Goal: Transaction & Acquisition: Purchase product/service

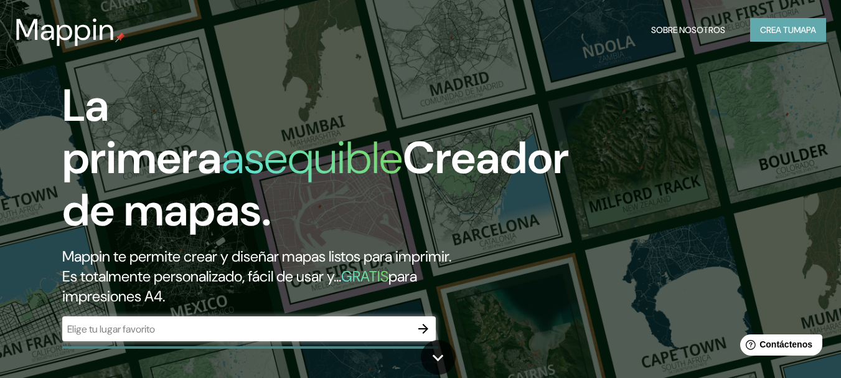
click at [794, 30] on font "mapa" at bounding box center [805, 29] width 22 height 11
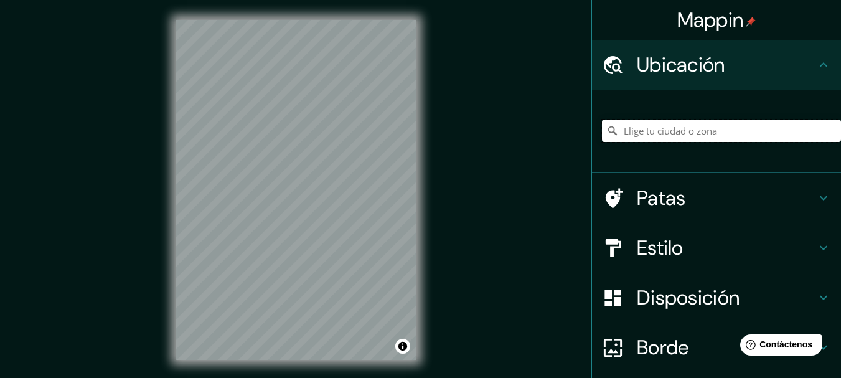
click at [679, 133] on input "Elige tu ciudad o zona" at bounding box center [721, 131] width 239 height 22
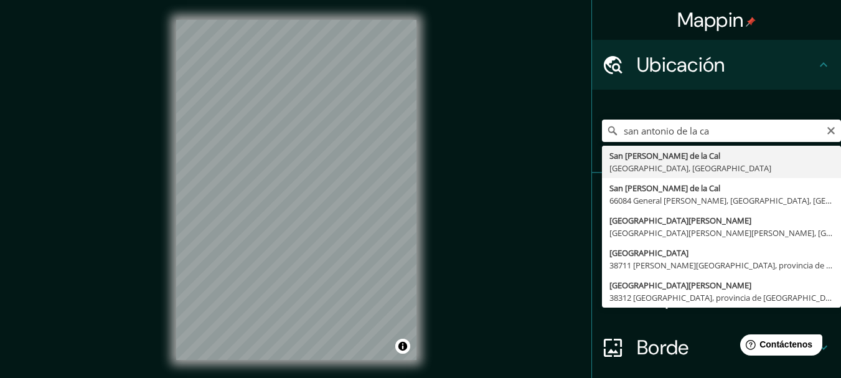
type input "[GEOGRAPHIC_DATA][PERSON_NAME], [GEOGRAPHIC_DATA], [GEOGRAPHIC_DATA]"
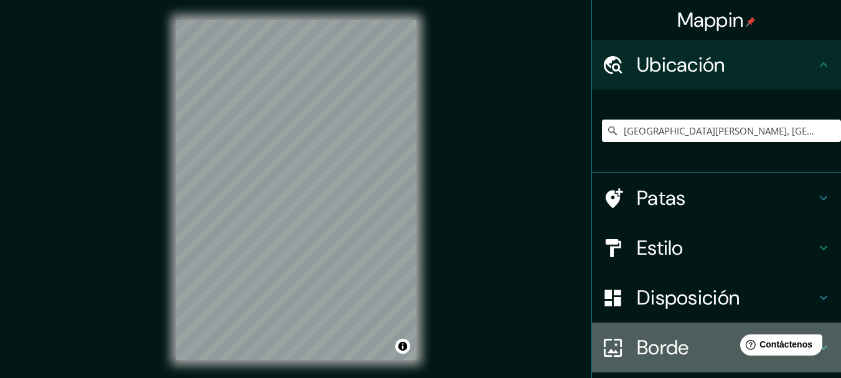
click at [650, 342] on font "Borde" at bounding box center [663, 347] width 52 height 26
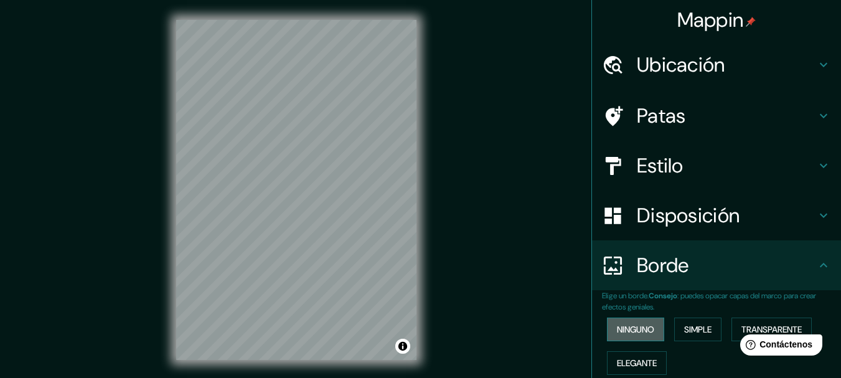
click at [636, 321] on font "Ninguno" at bounding box center [635, 329] width 37 height 16
click at [687, 326] on font "Simple" at bounding box center [697, 329] width 27 height 11
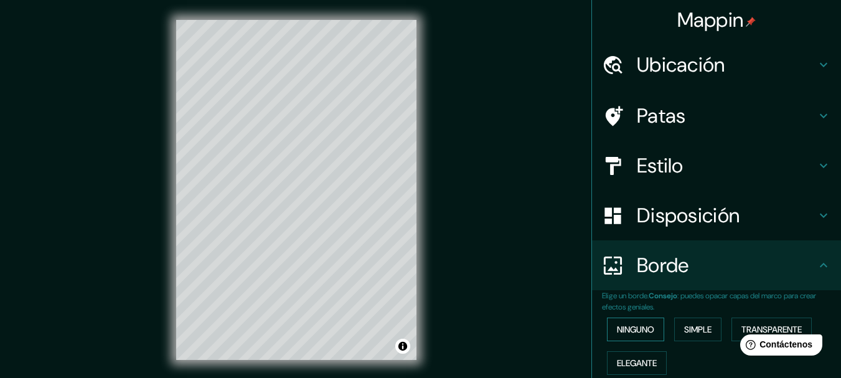
click at [641, 326] on font "Ninguno" at bounding box center [635, 329] width 37 height 11
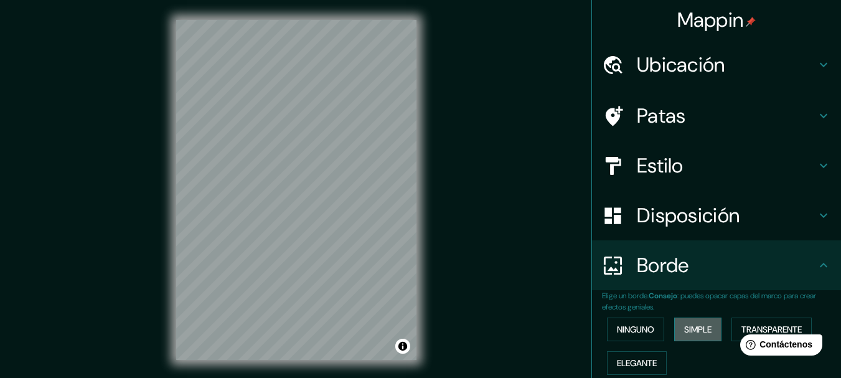
click at [700, 332] on font "Simple" at bounding box center [697, 329] width 27 height 11
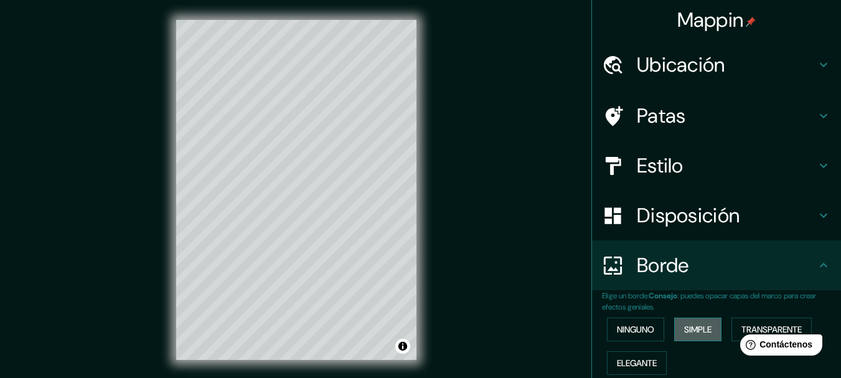
click at [700, 332] on font "Simple" at bounding box center [697, 329] width 27 height 11
type input "154"
type input "31"
click at [641, 327] on font "Ninguno" at bounding box center [635, 329] width 37 height 11
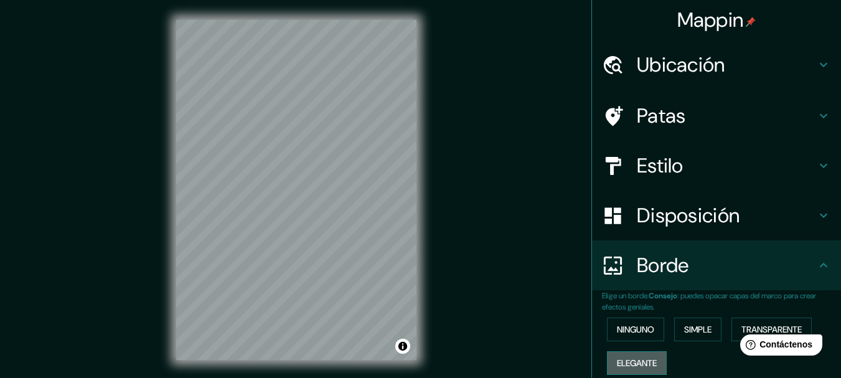
click at [646, 359] on font "Elegante" at bounding box center [637, 362] width 40 height 11
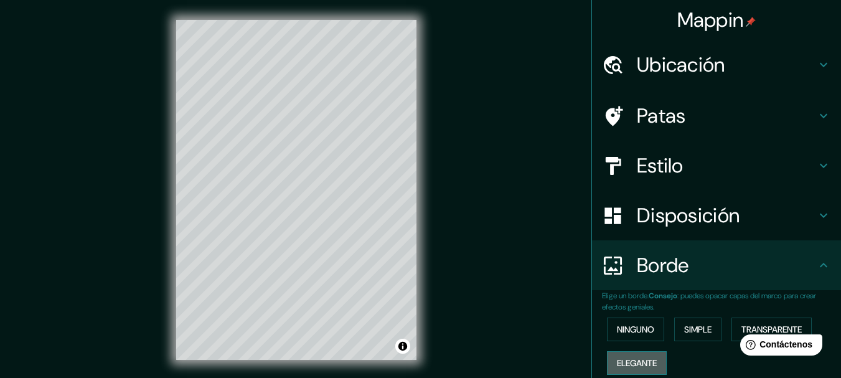
click at [646, 359] on font "Elegante" at bounding box center [637, 362] width 40 height 11
type input "154"
type input "31"
type input "15"
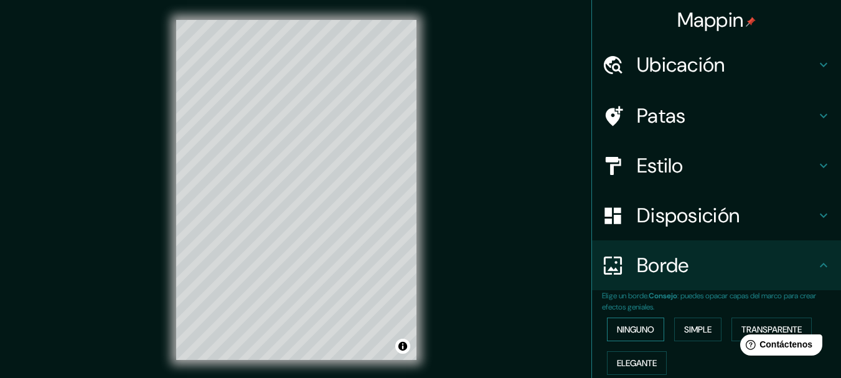
click at [628, 326] on font "Ninguno" at bounding box center [635, 329] width 37 height 11
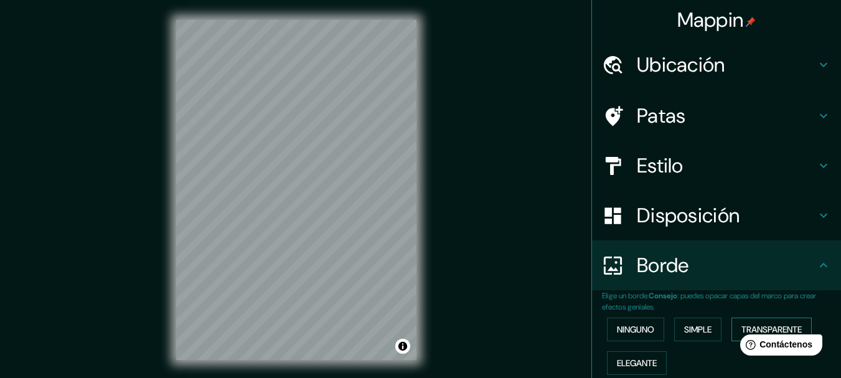
click at [757, 328] on font "Transparente" at bounding box center [772, 329] width 60 height 11
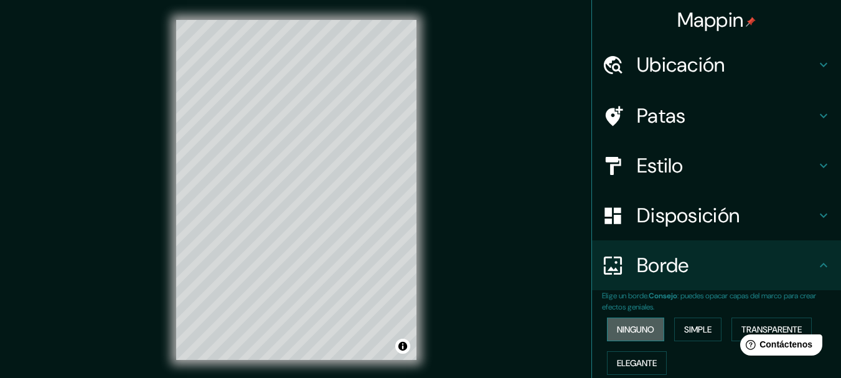
click at [630, 327] on font "Ninguno" at bounding box center [635, 329] width 37 height 11
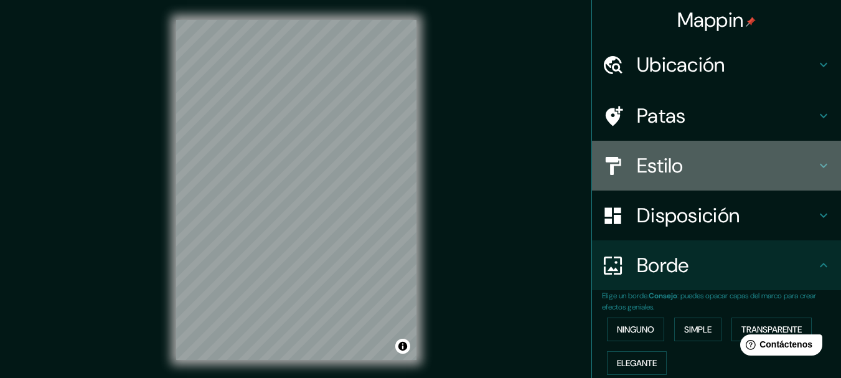
click at [665, 168] on font "Estilo" at bounding box center [660, 166] width 47 height 26
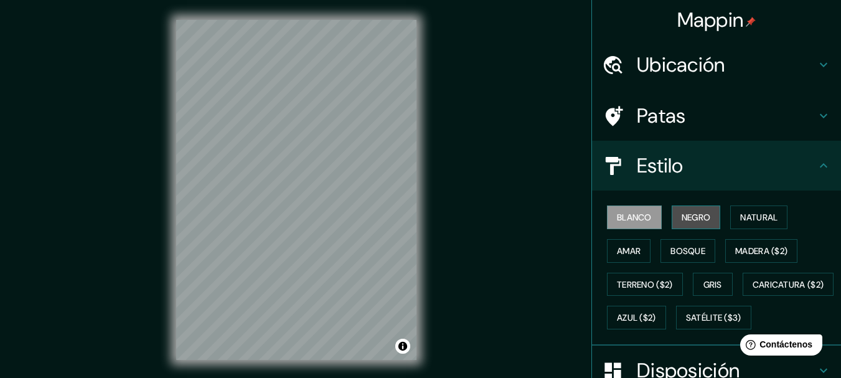
click at [694, 210] on font "Negro" at bounding box center [696, 217] width 29 height 16
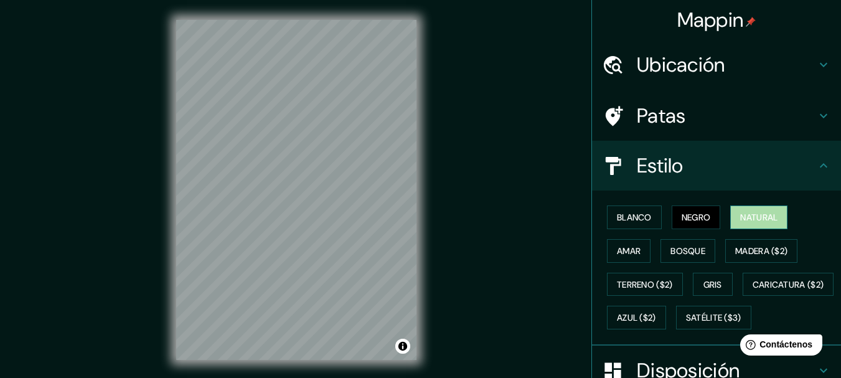
click at [762, 215] on font "Natural" at bounding box center [758, 217] width 37 height 11
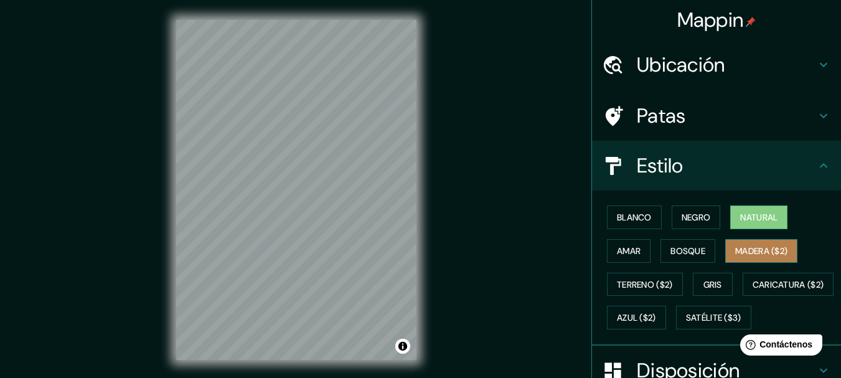
click at [750, 257] on font "Madera ($2)" at bounding box center [761, 251] width 52 height 16
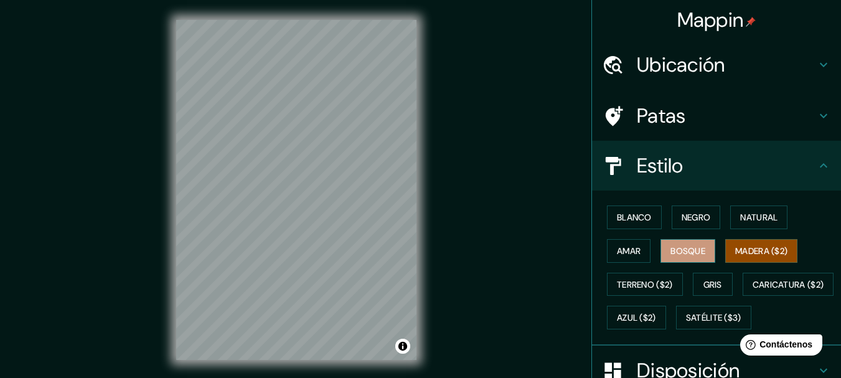
click at [684, 251] on font "Bosque" at bounding box center [688, 250] width 35 height 11
click at [641, 285] on font "Terreno ($2)" at bounding box center [645, 284] width 56 height 11
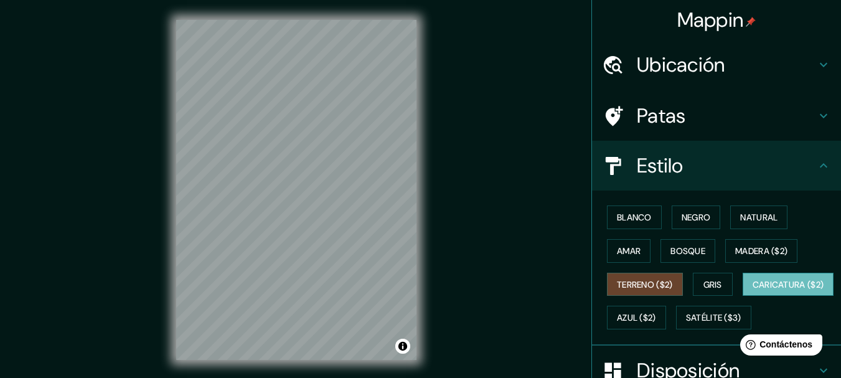
click at [753, 290] on font "Caricatura ($2)" at bounding box center [789, 284] width 72 height 11
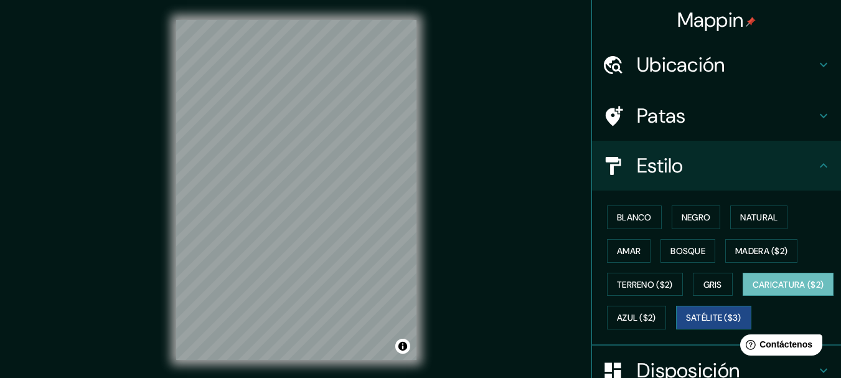
click at [686, 324] on font "Satélite ($3)" at bounding box center [713, 318] width 55 height 11
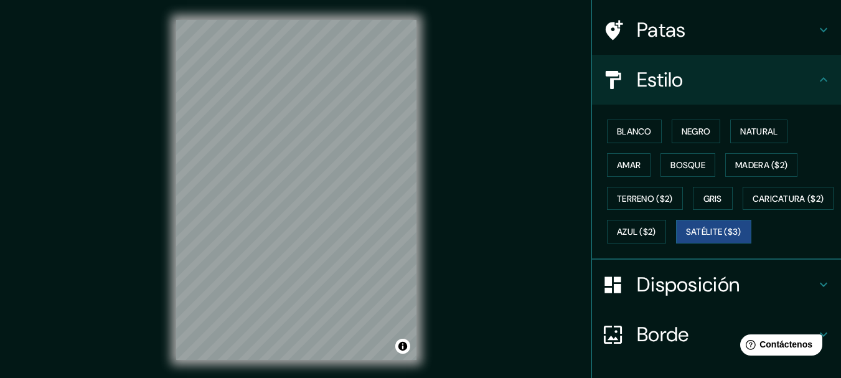
scroll to position [125, 0]
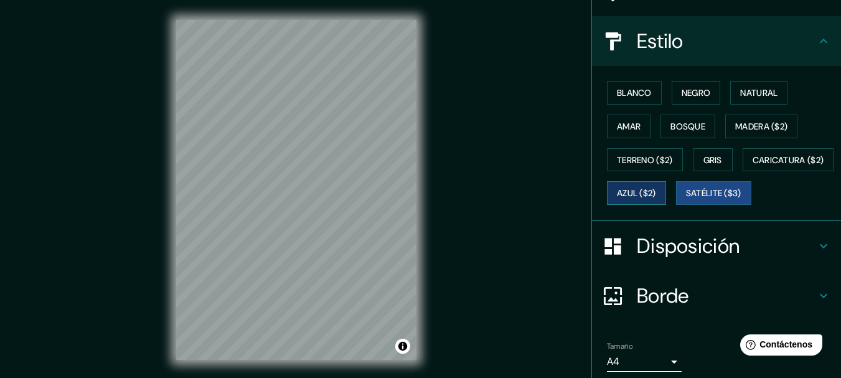
click at [656, 188] on font "Azul ($2)" at bounding box center [636, 193] width 39 height 11
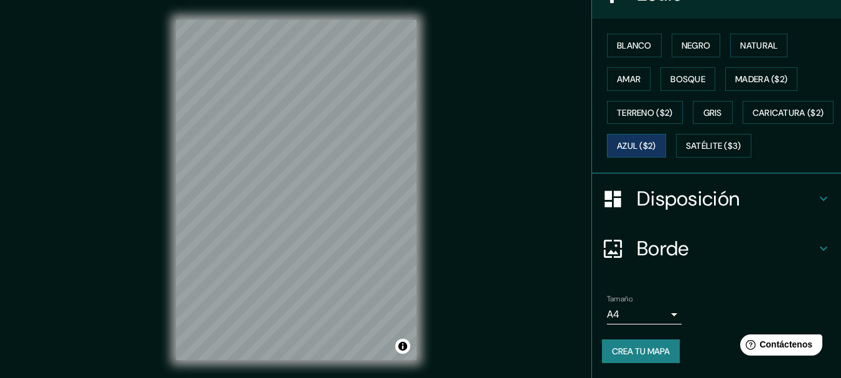
scroll to position [22, 0]
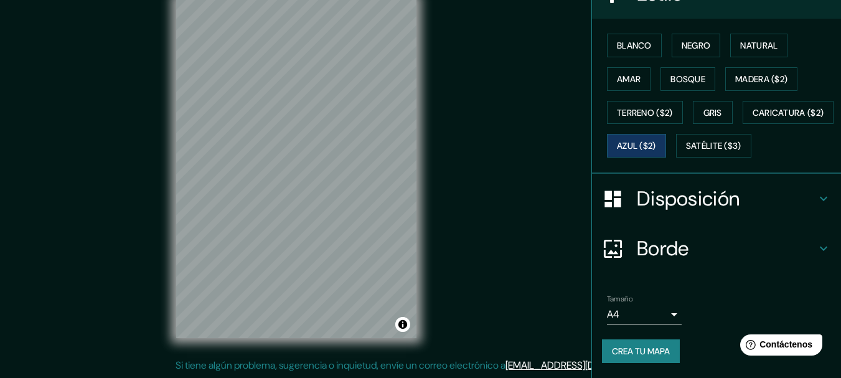
click at [817, 245] on icon at bounding box center [823, 248] width 15 height 15
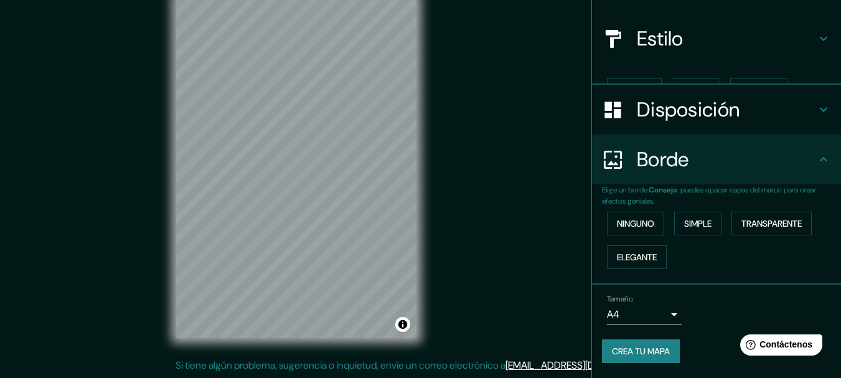
scroll to position [106, 0]
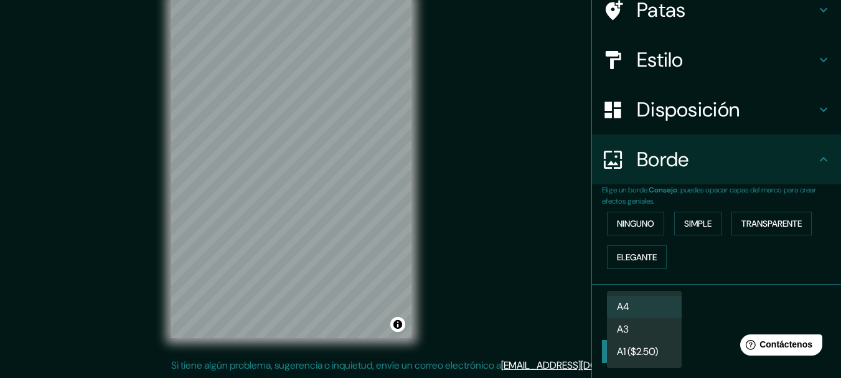
click at [669, 308] on body "Mappin Ubicación San Antonio de la Cal, Estado de Oaxaca, México Patas Estilo D…" at bounding box center [420, 167] width 841 height 378
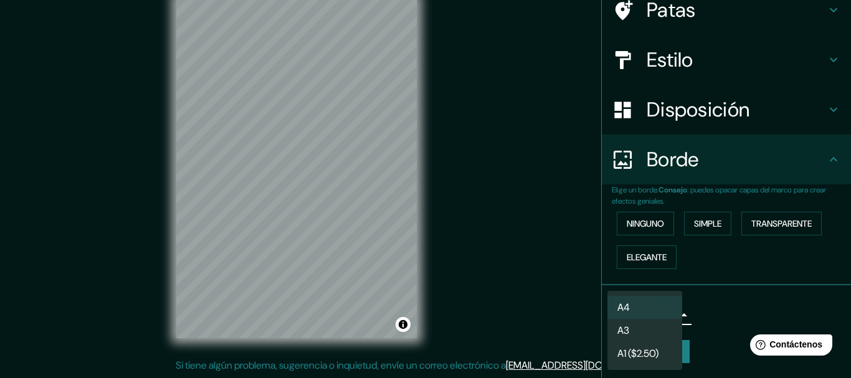
click at [717, 296] on div at bounding box center [425, 189] width 851 height 378
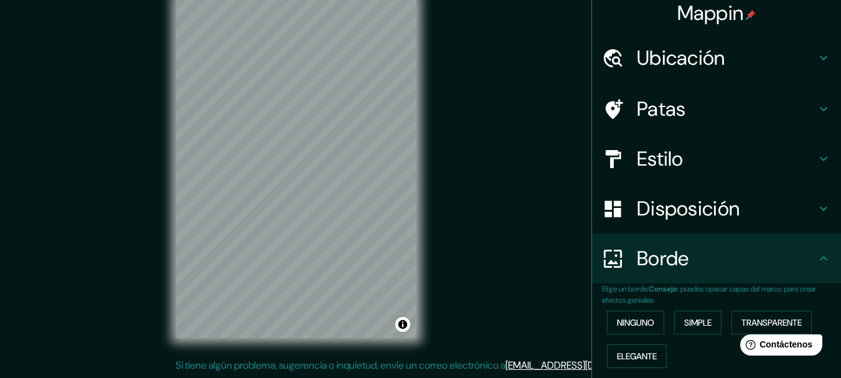
scroll to position [0, 0]
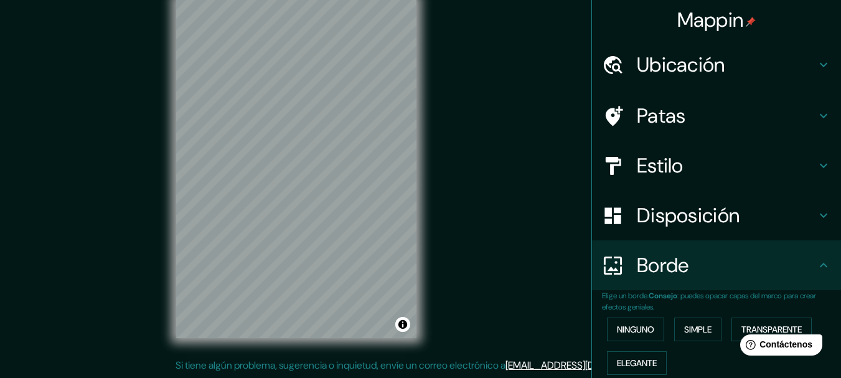
click at [667, 160] on font "Estilo" at bounding box center [660, 166] width 47 height 26
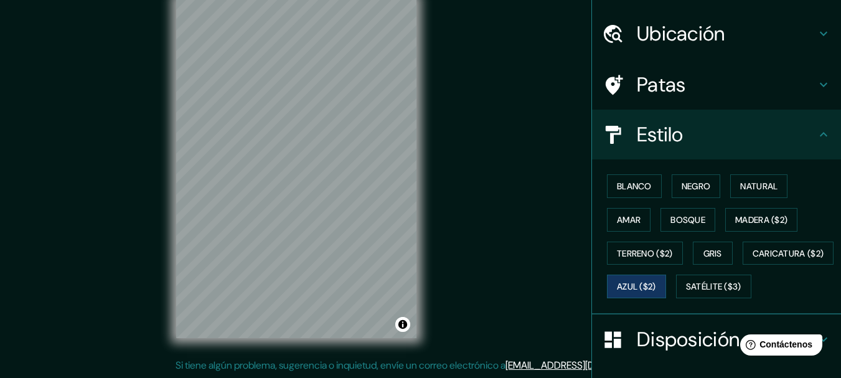
scroll to position [62, 0]
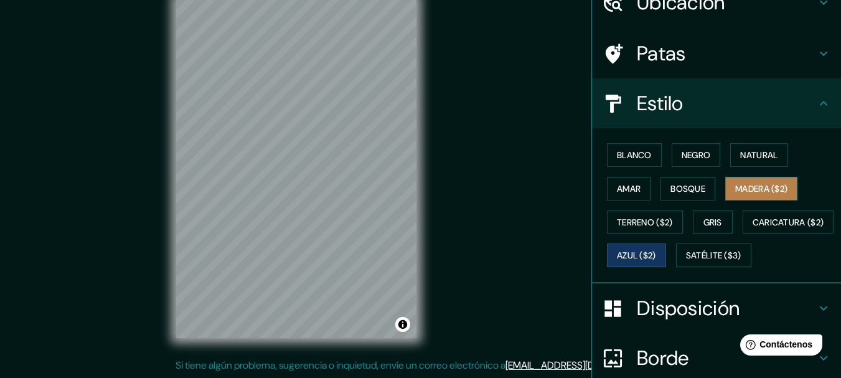
click at [757, 192] on font "Madera ($2)" at bounding box center [761, 188] width 52 height 11
drag, startPoint x: 444, startPoint y: 92, endPoint x: 455, endPoint y: 146, distance: 55.3
click at [455, 146] on div "Mappin Ubicación San Antonio de la Cal, Estado de Oaxaca, México Patas Estilo B…" at bounding box center [420, 178] width 841 height 400
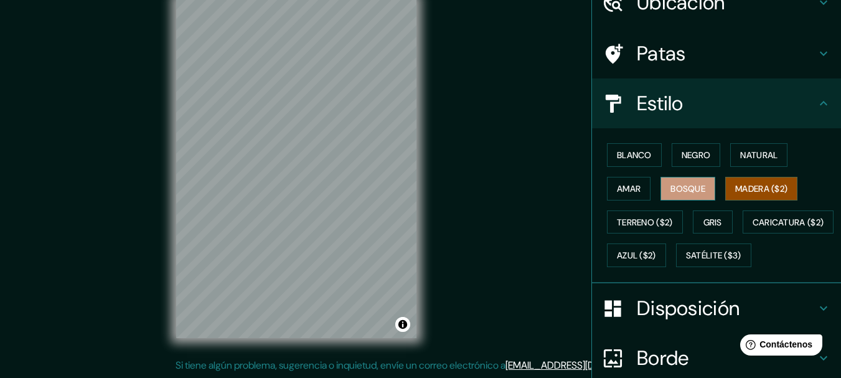
click at [685, 199] on button "Bosque" at bounding box center [688, 189] width 55 height 24
click at [763, 189] on font "Madera ($2)" at bounding box center [761, 188] width 52 height 11
click at [696, 102] on h4 "Estilo" at bounding box center [726, 103] width 179 height 25
click at [750, 49] on h4 "Patas" at bounding box center [726, 53] width 179 height 25
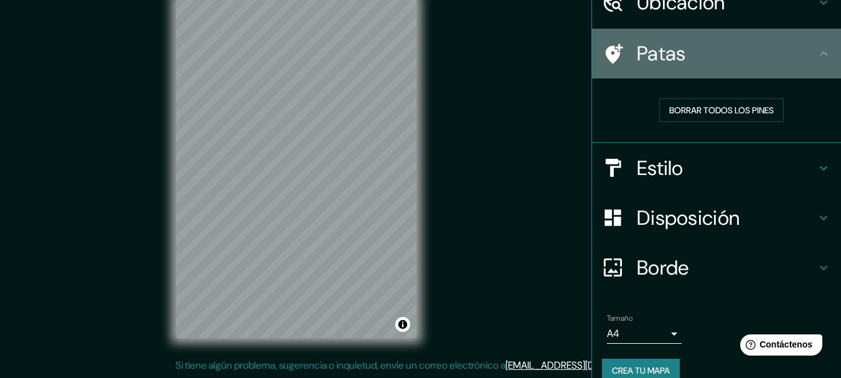
click at [750, 49] on h4 "Patas" at bounding box center [726, 53] width 179 height 25
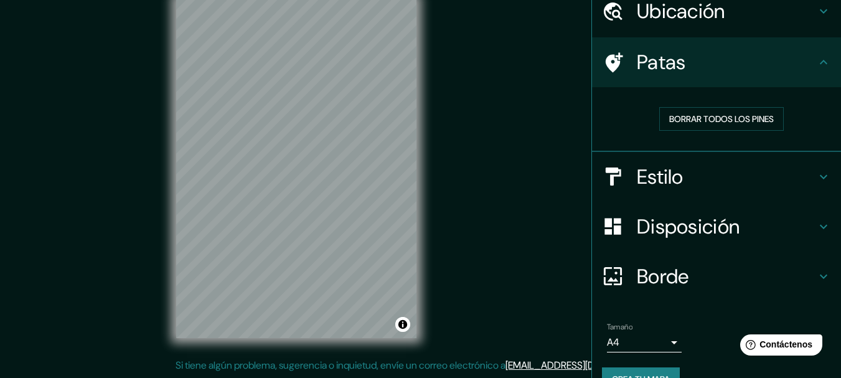
scroll to position [81, 0]
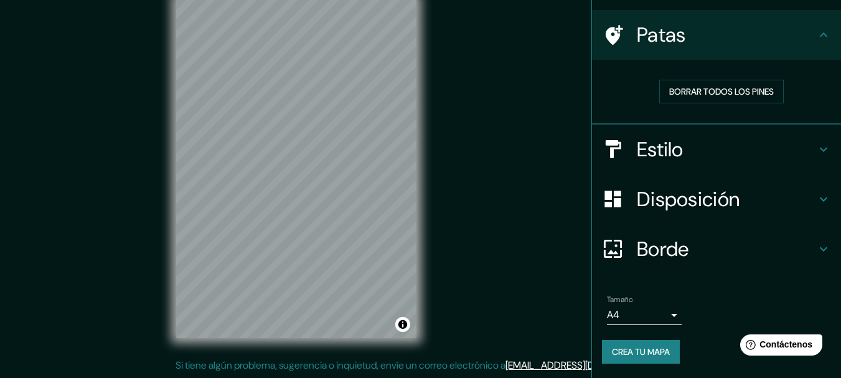
click at [769, 239] on h4 "Borde" at bounding box center [726, 249] width 179 height 25
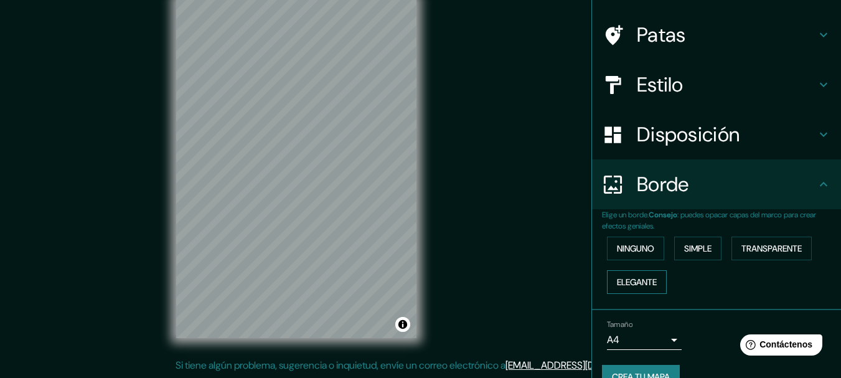
click at [628, 285] on font "Elegante" at bounding box center [637, 281] width 40 height 11
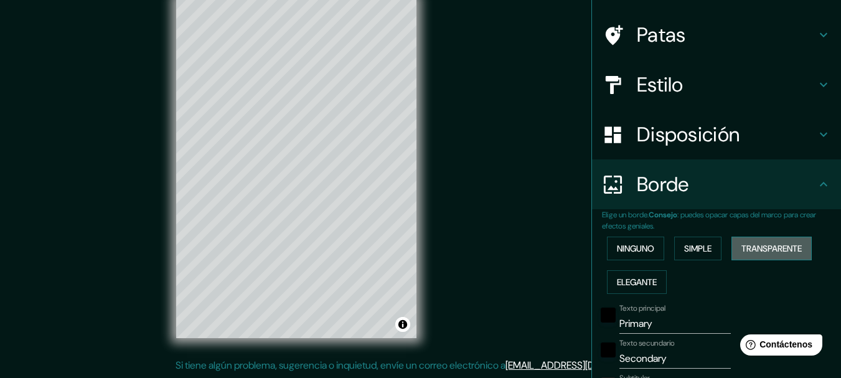
click at [758, 245] on font "Transparente" at bounding box center [772, 248] width 60 height 11
click at [638, 255] on font "Ninguno" at bounding box center [635, 248] width 37 height 16
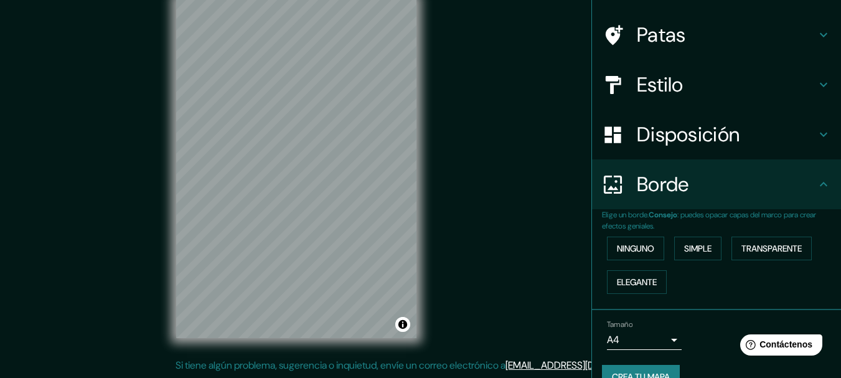
click at [727, 131] on font "Disposición" at bounding box center [688, 134] width 103 height 26
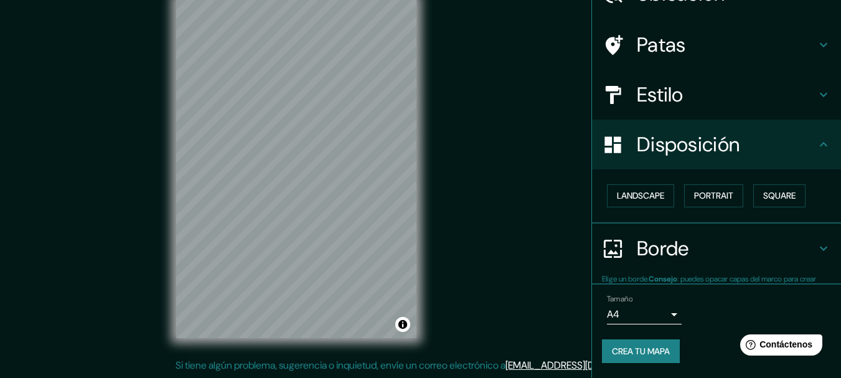
scroll to position [71, 0]
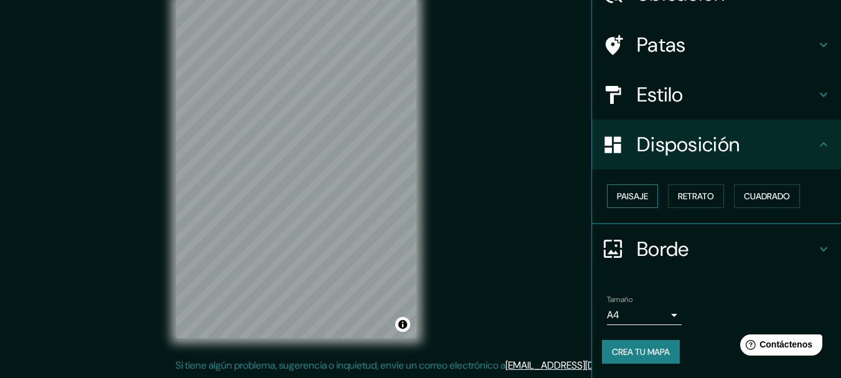
click at [630, 195] on font "Paisaje" at bounding box center [632, 196] width 31 height 11
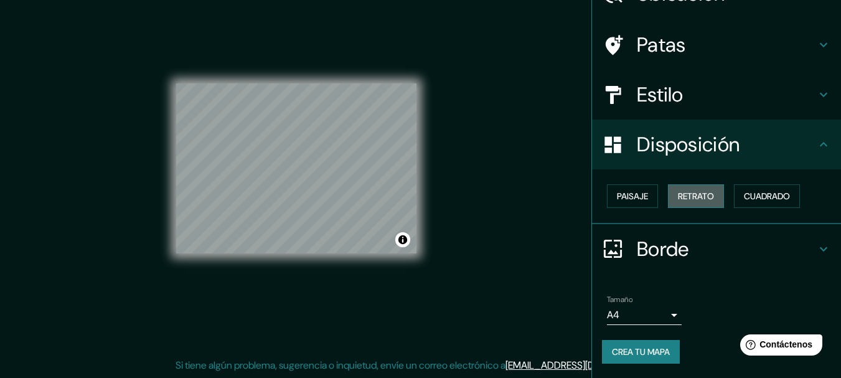
click at [689, 201] on font "Retrato" at bounding box center [696, 196] width 36 height 11
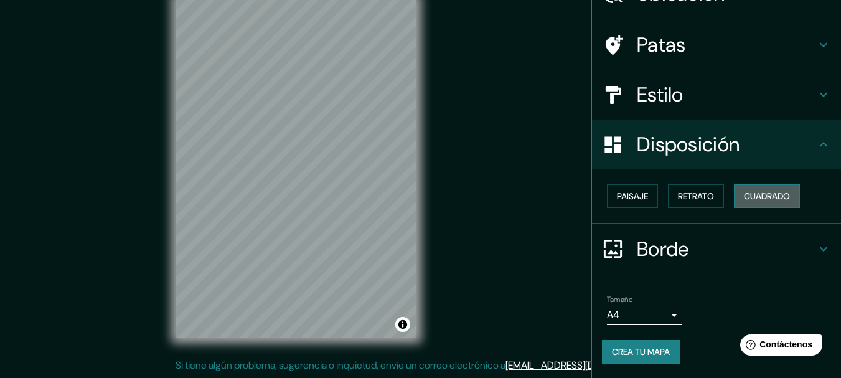
click at [748, 198] on font "Cuadrado" at bounding box center [767, 196] width 46 height 11
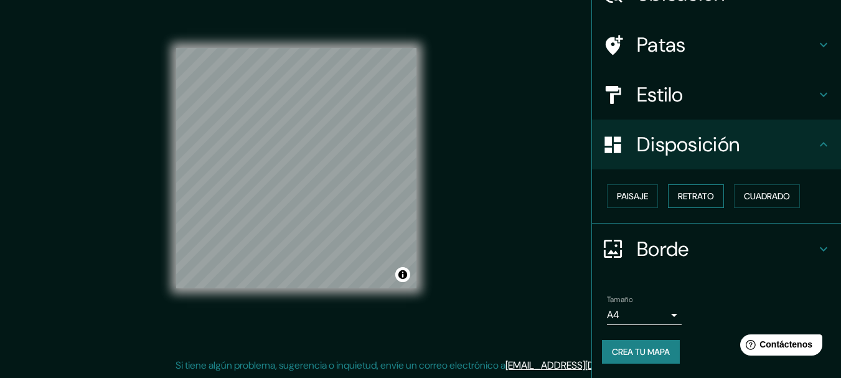
click at [700, 199] on font "Retrato" at bounding box center [696, 196] width 36 height 11
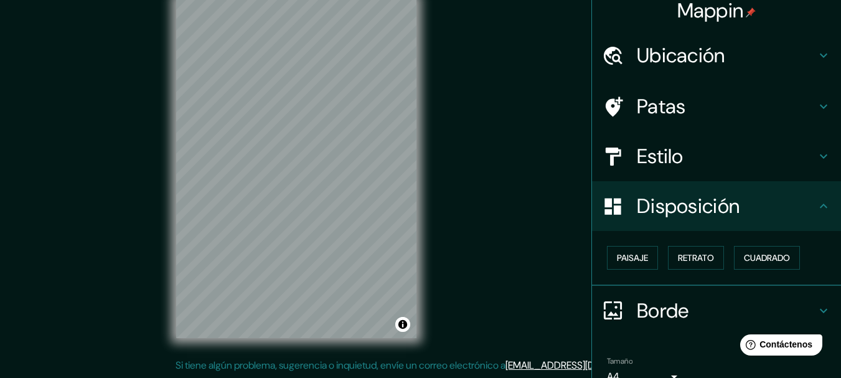
scroll to position [0, 0]
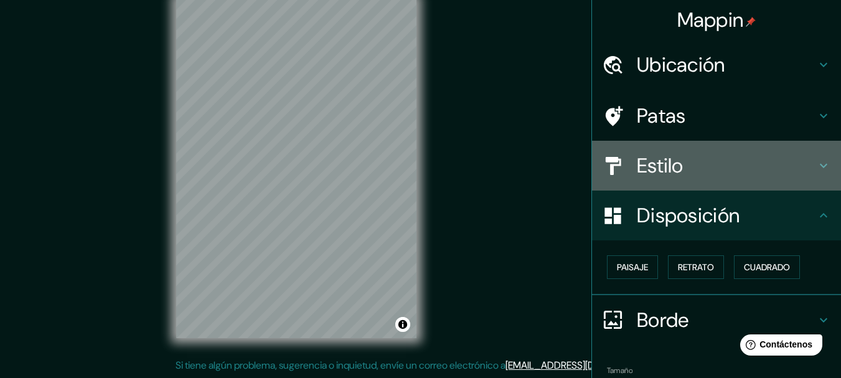
click at [731, 177] on h4 "Estilo" at bounding box center [726, 165] width 179 height 25
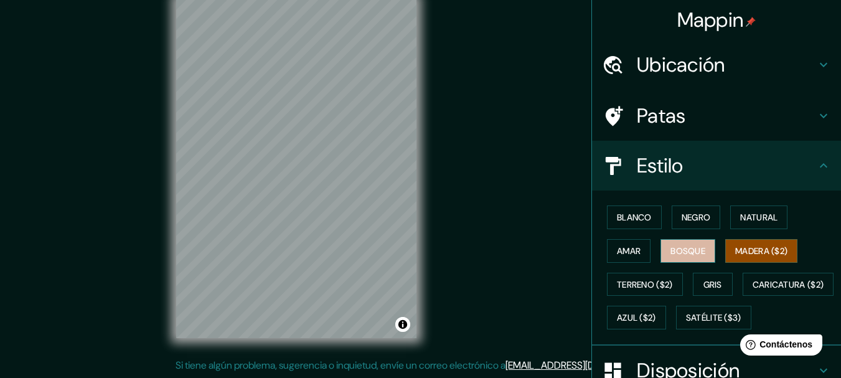
click at [674, 255] on font "Bosque" at bounding box center [688, 250] width 35 height 11
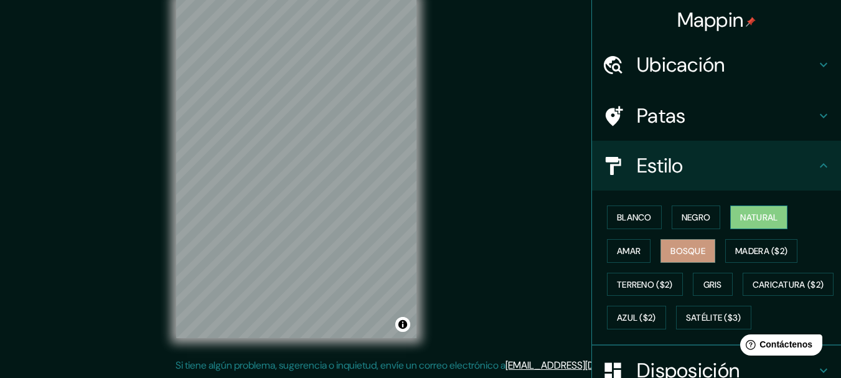
click at [745, 224] on font "Natural" at bounding box center [758, 217] width 37 height 16
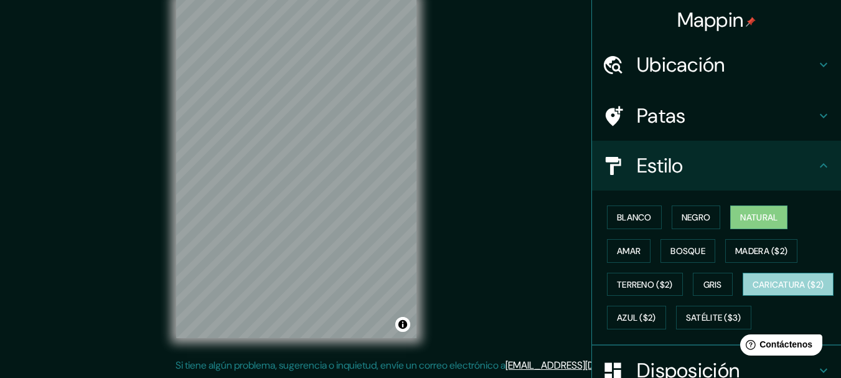
click at [753, 290] on font "Caricatura ($2)" at bounding box center [789, 284] width 72 height 11
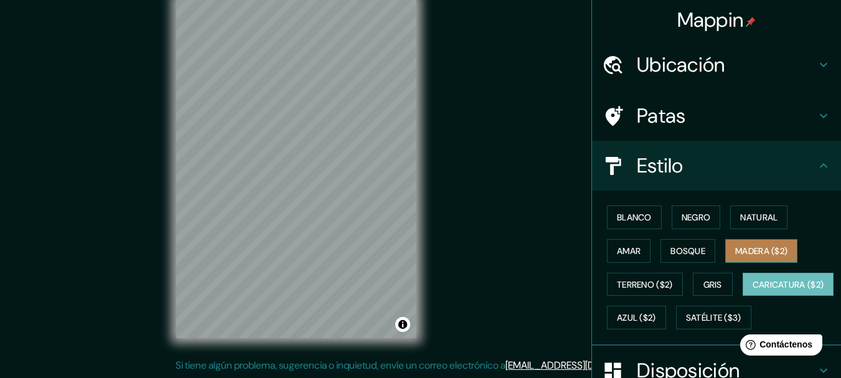
click at [748, 252] on font "Madera ($2)" at bounding box center [761, 250] width 52 height 11
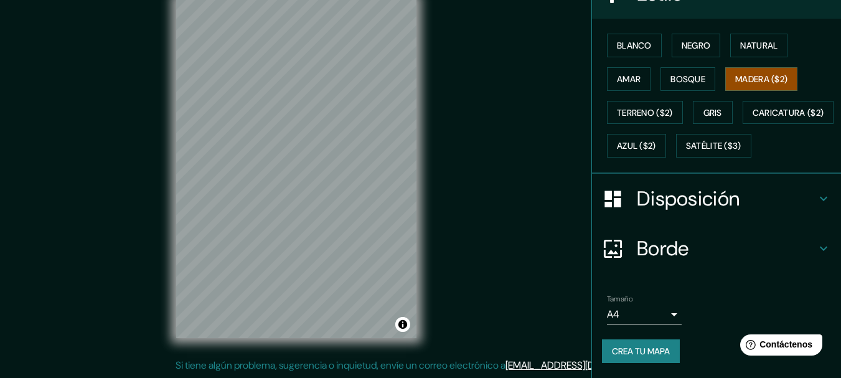
scroll to position [205, 0]
click at [685, 73] on font "Bosque" at bounding box center [688, 78] width 35 height 11
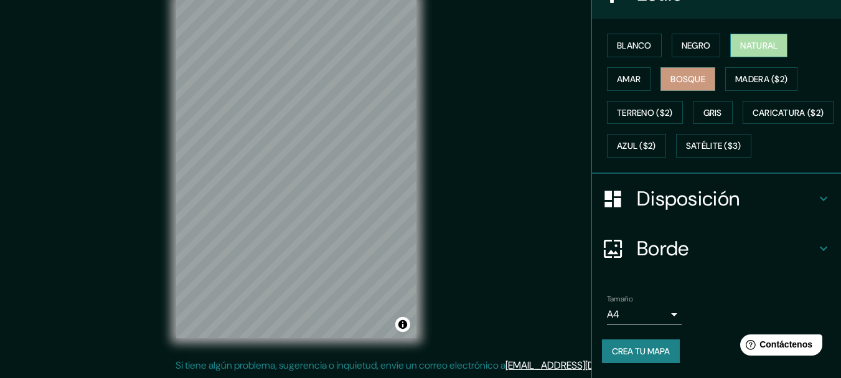
click at [742, 40] on font "Natural" at bounding box center [758, 45] width 37 height 11
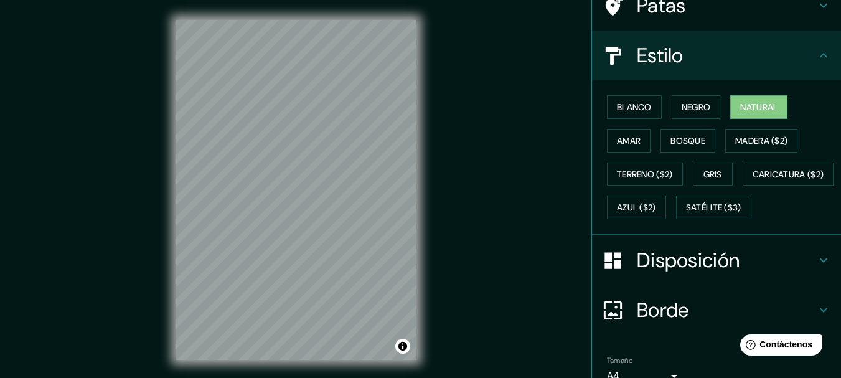
scroll to position [80, 0]
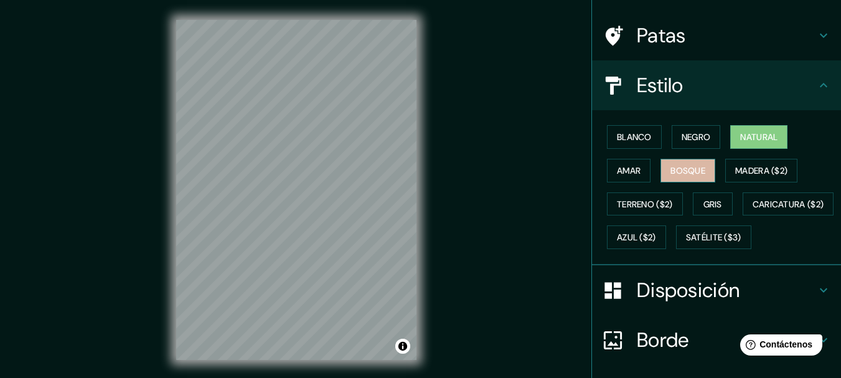
click at [692, 171] on font "Bosque" at bounding box center [688, 170] width 35 height 11
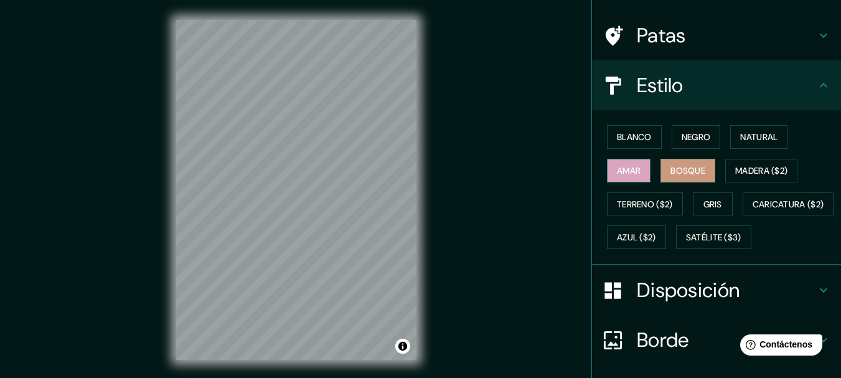
click at [618, 168] on font "Amar" at bounding box center [629, 170] width 24 height 11
click at [630, 131] on font "Blanco" at bounding box center [634, 136] width 35 height 11
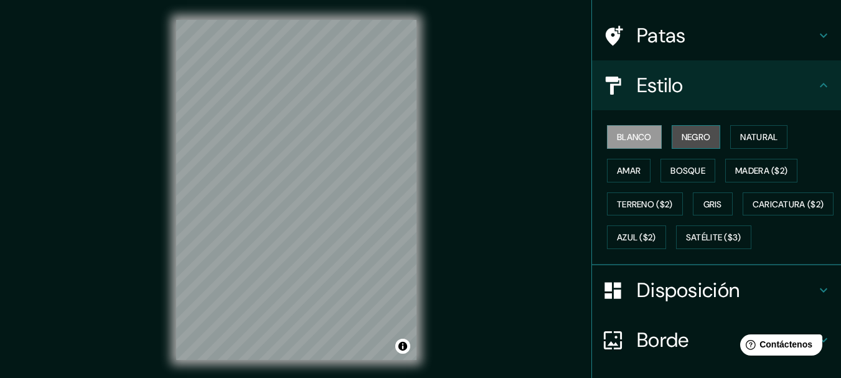
click at [693, 144] on font "Negro" at bounding box center [696, 137] width 29 height 16
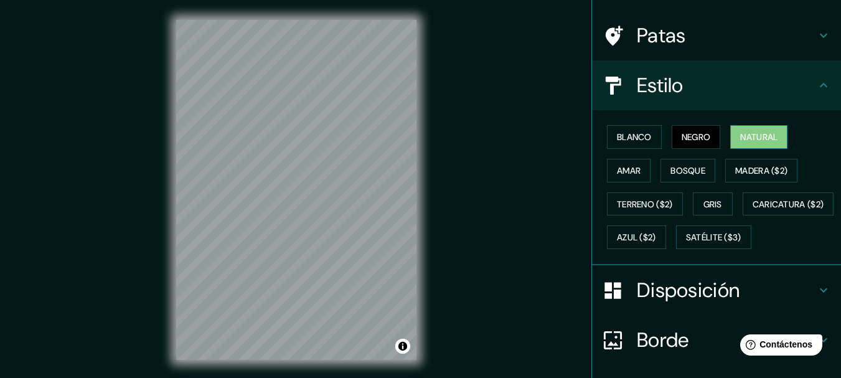
click at [755, 136] on font "Natural" at bounding box center [758, 136] width 37 height 11
click at [755, 168] on font "Madera ($2)" at bounding box center [761, 170] width 52 height 11
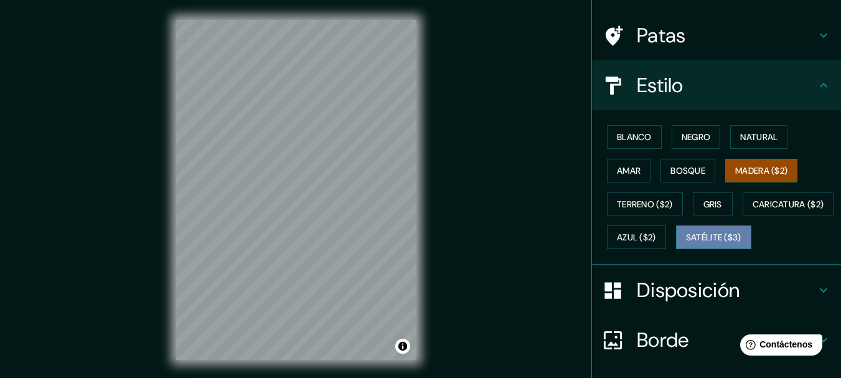
click at [686, 243] on font "Satélite ($3)" at bounding box center [713, 237] width 55 height 11
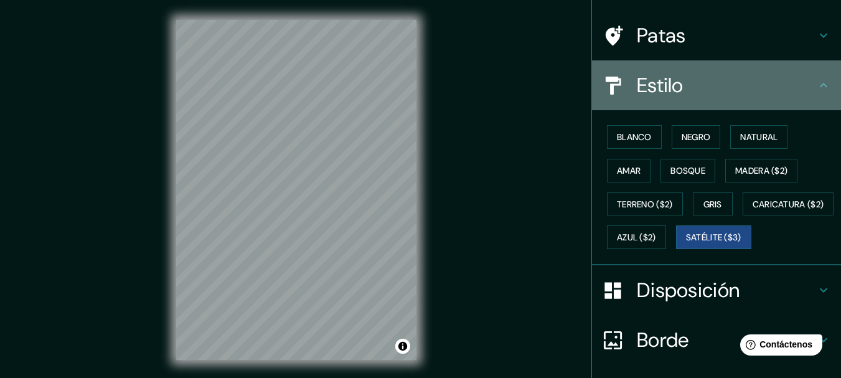
click at [806, 78] on h4 "Estilo" at bounding box center [726, 85] width 179 height 25
click at [820, 83] on icon at bounding box center [823, 85] width 15 height 15
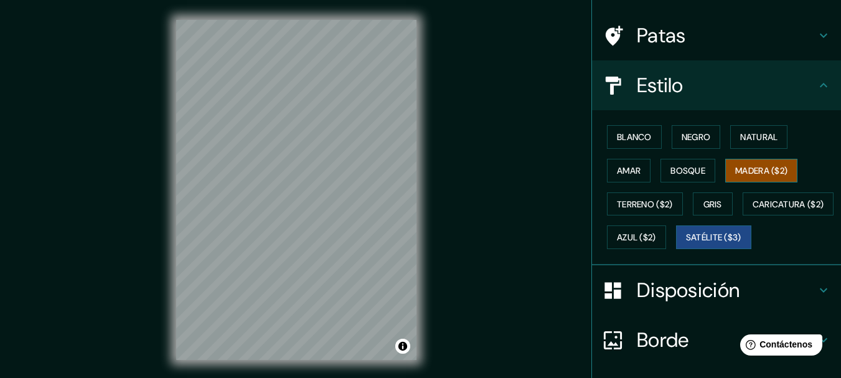
click at [764, 159] on button "Madera ($2)" at bounding box center [761, 171] width 72 height 24
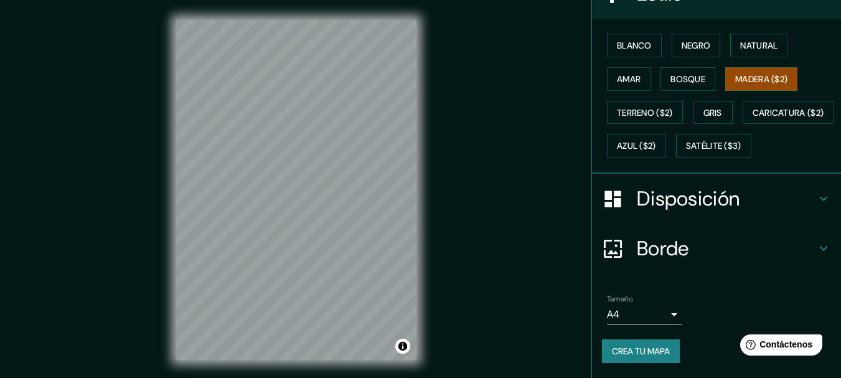
click at [737, 190] on h4 "Disposición" at bounding box center [726, 198] width 179 height 25
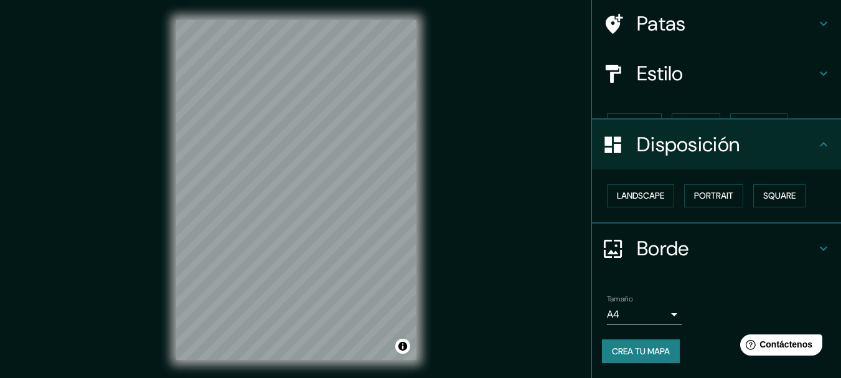
scroll to position [71, 0]
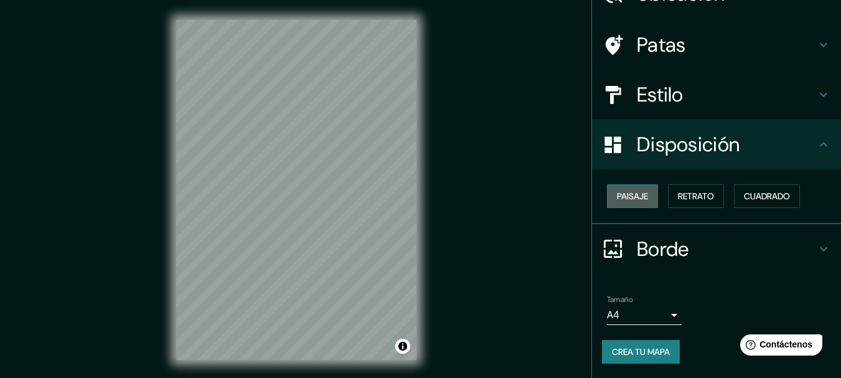
click at [618, 191] on font "Paisaje" at bounding box center [632, 196] width 31 height 11
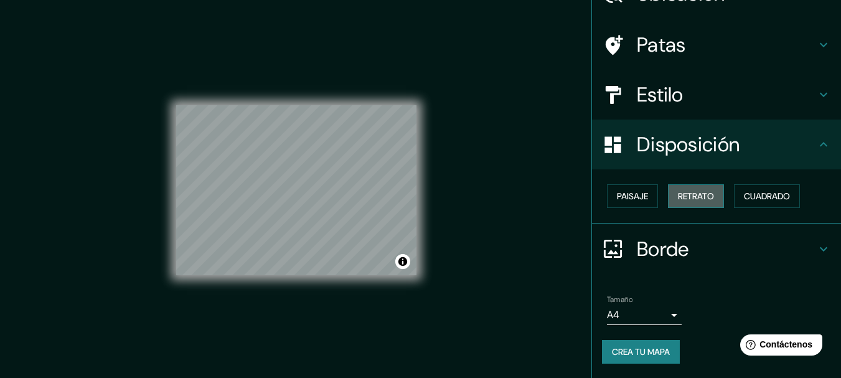
click at [700, 204] on button "Retrato" at bounding box center [696, 196] width 56 height 24
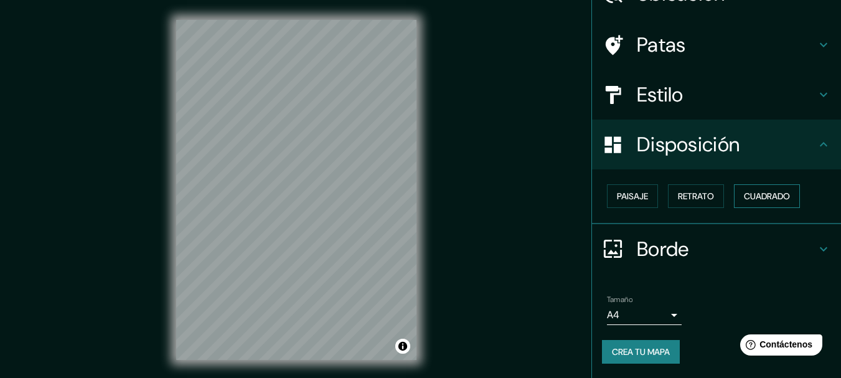
click at [752, 196] on font "Cuadrado" at bounding box center [767, 196] width 46 height 11
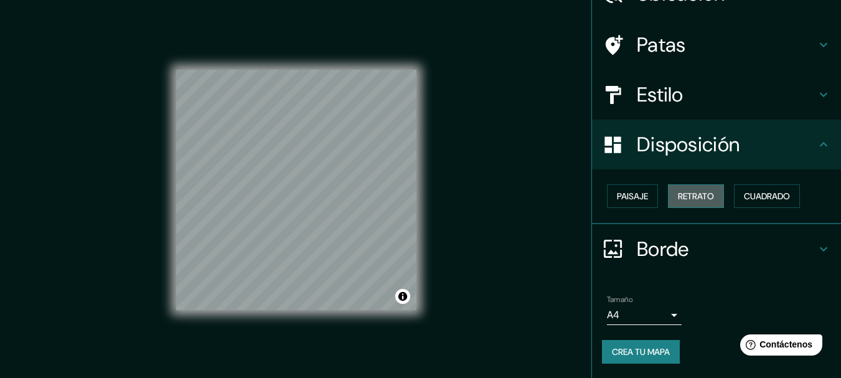
click at [686, 189] on font "Retrato" at bounding box center [696, 196] width 36 height 16
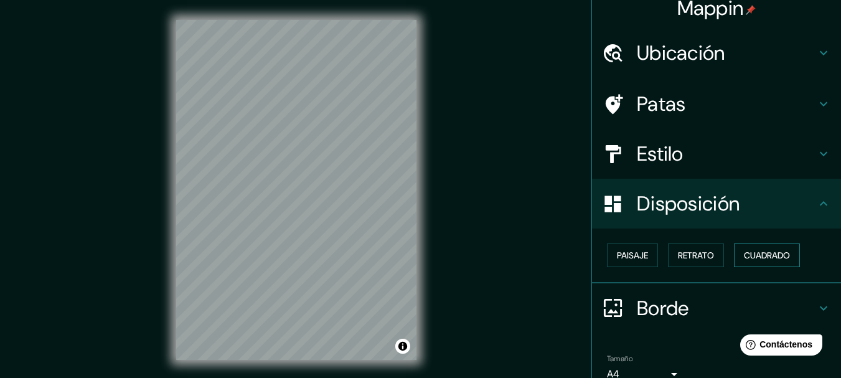
scroll to position [9, 0]
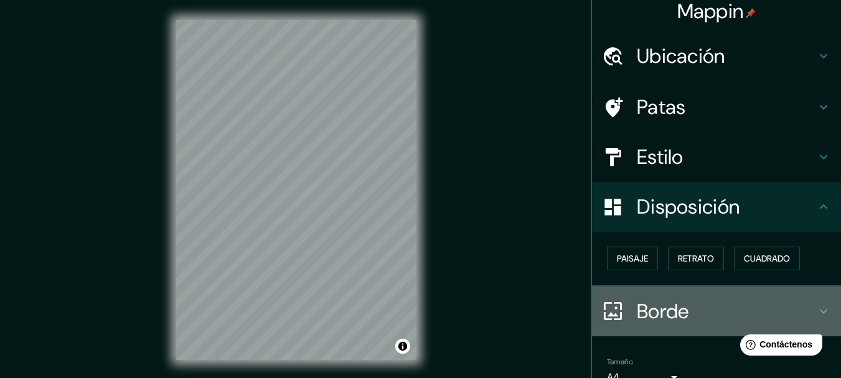
click at [681, 310] on font "Borde" at bounding box center [663, 311] width 52 height 26
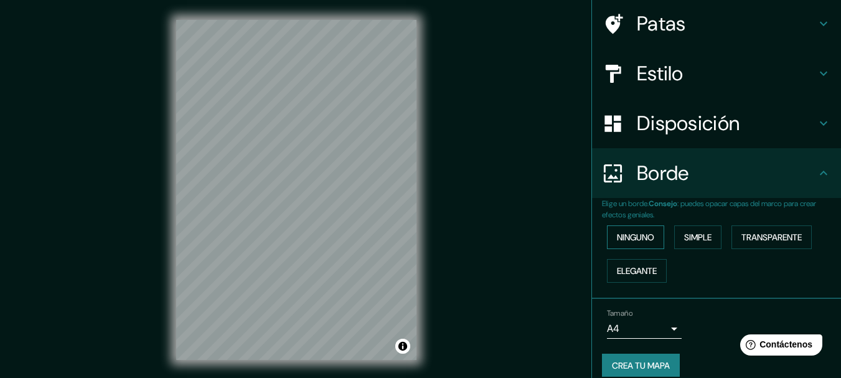
scroll to position [106, 0]
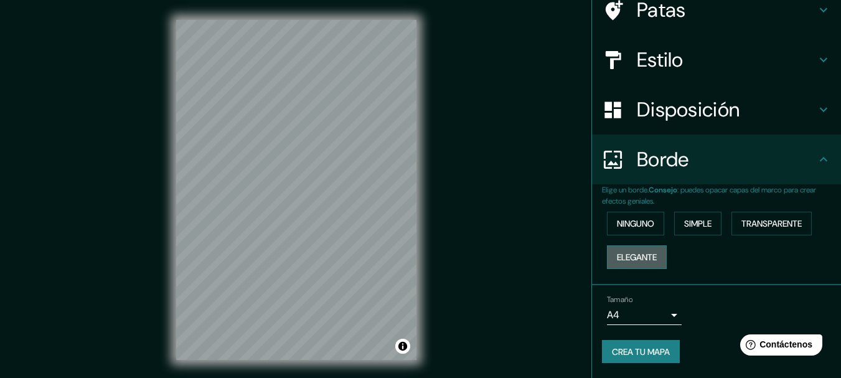
click at [625, 249] on font "Elegante" at bounding box center [637, 257] width 40 height 16
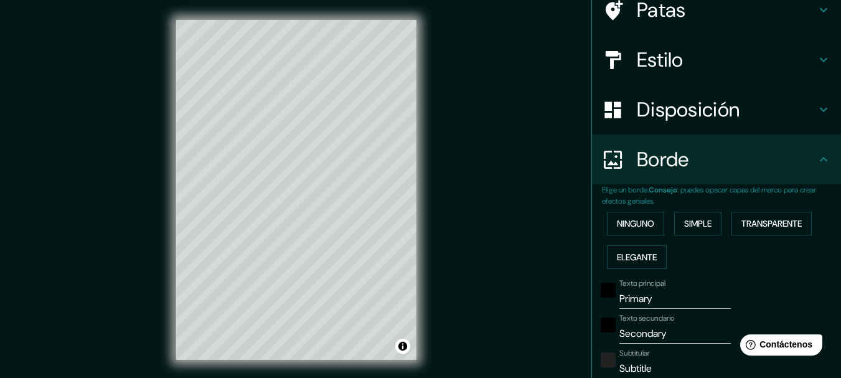
click at [620, 236] on div "Ninguno Simple Transparente Elegante" at bounding box center [721, 240] width 239 height 67
click at [627, 213] on button "Ninguno" at bounding box center [635, 224] width 57 height 24
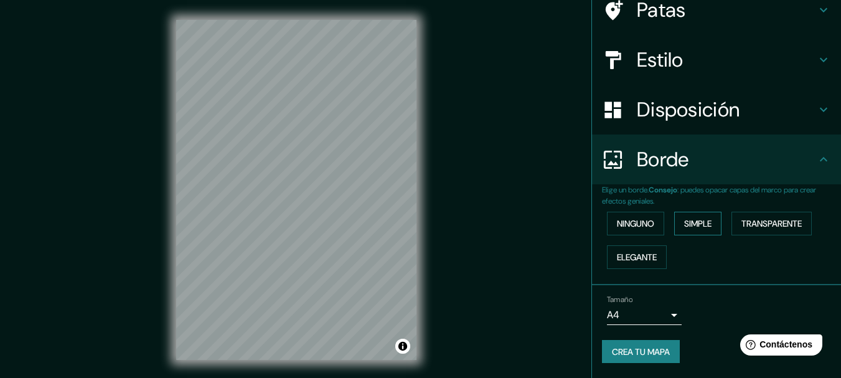
click at [685, 214] on button "Simple" at bounding box center [697, 224] width 47 height 24
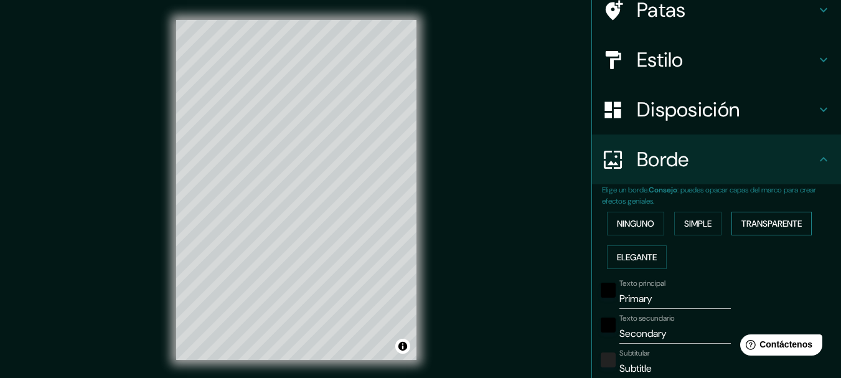
click at [768, 224] on font "Transparente" at bounding box center [772, 223] width 60 height 11
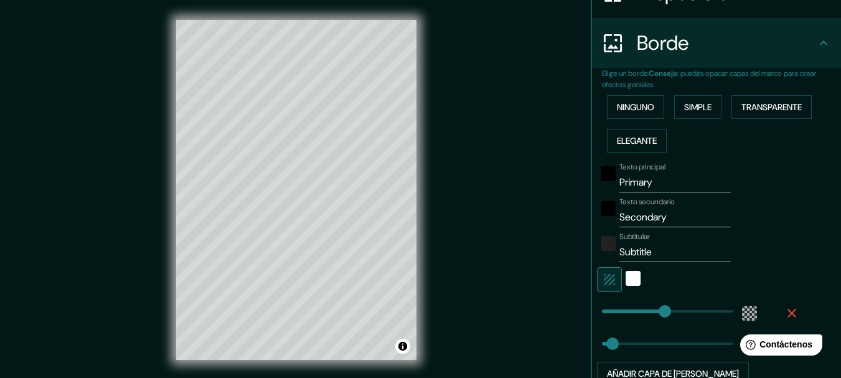
scroll to position [230, 0]
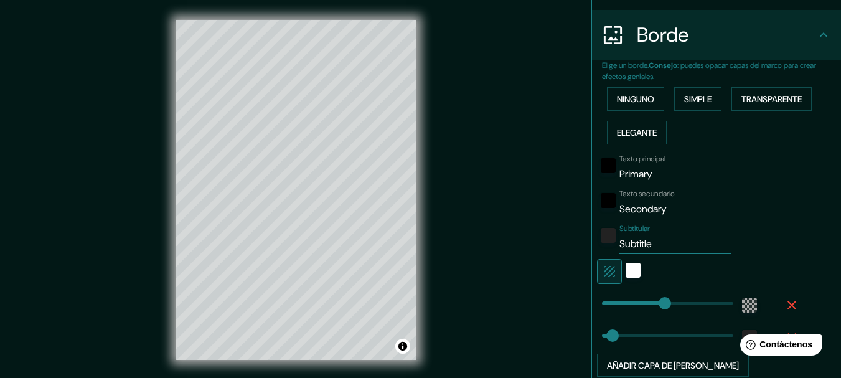
drag, startPoint x: 655, startPoint y: 242, endPoint x: 570, endPoint y: 242, distance: 85.3
click at [570, 242] on div "Mappin Ubicación [GEOGRAPHIC_DATA][PERSON_NAME], [GEOGRAPHIC_DATA], [GEOGRAPHIC…" at bounding box center [420, 200] width 841 height 400
type input "185"
type input "31"
type input "x"
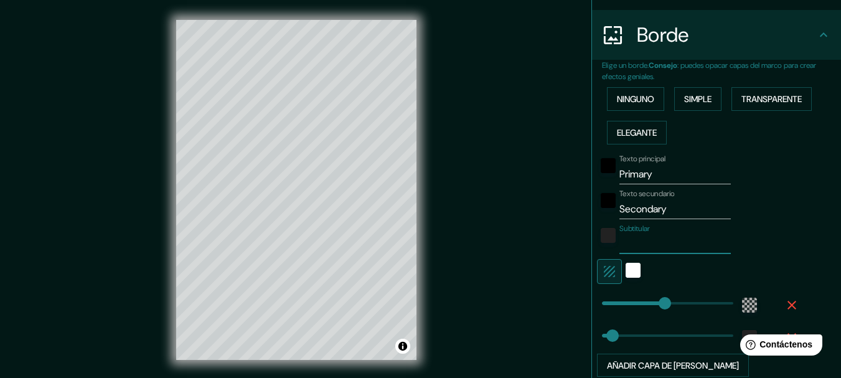
type input "185"
type input "31"
type input "185"
type input "31"
drag, startPoint x: 651, startPoint y: 171, endPoint x: 612, endPoint y: 171, distance: 39.9
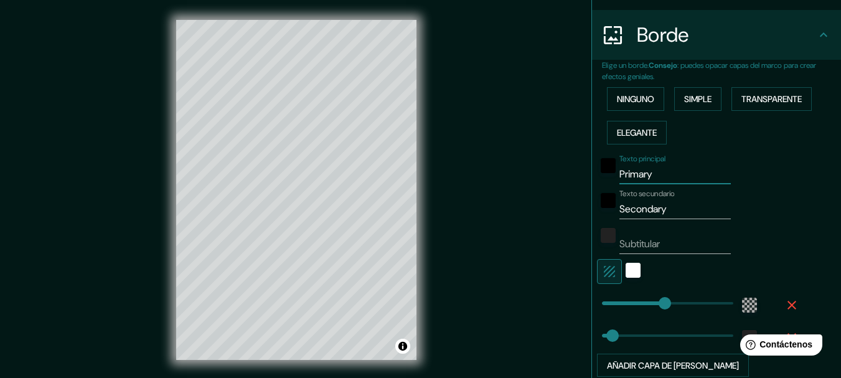
click at [620, 171] on input "Primary" at bounding box center [675, 174] width 111 height 20
type input "185"
type input "31"
type input "s"
type input "185"
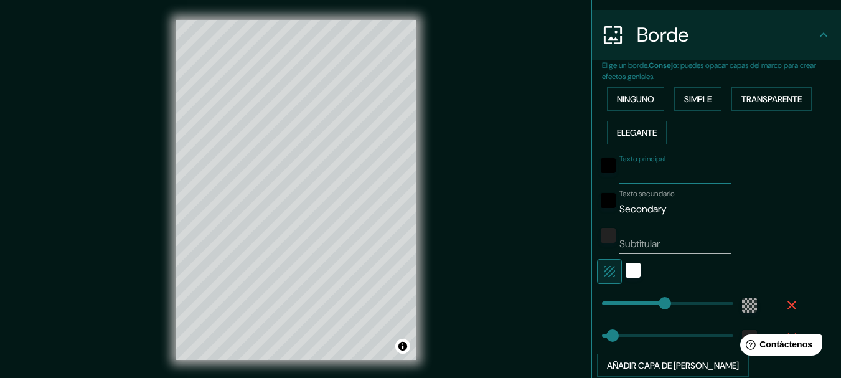
type input "31"
type input "sa"
type input "185"
type input "31"
type input "san"
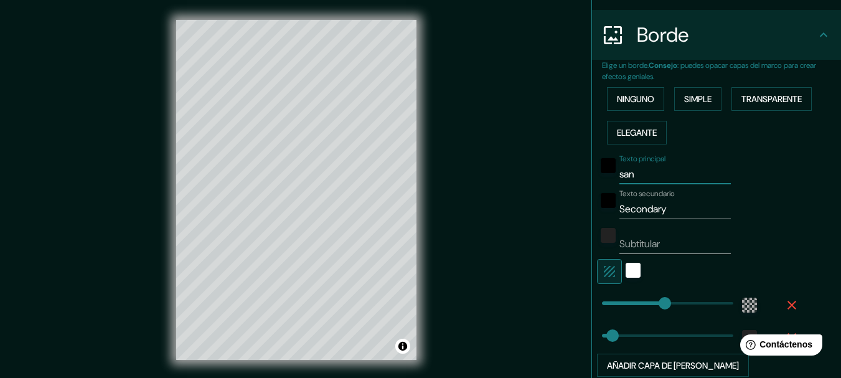
type input "185"
type input "31"
type input "san"
type input "185"
type input "31"
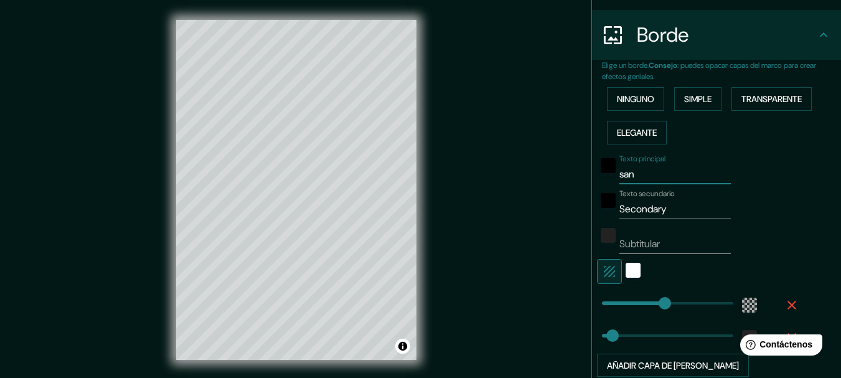
type input "san A"
type input "185"
type input "31"
type input "san An"
type input "185"
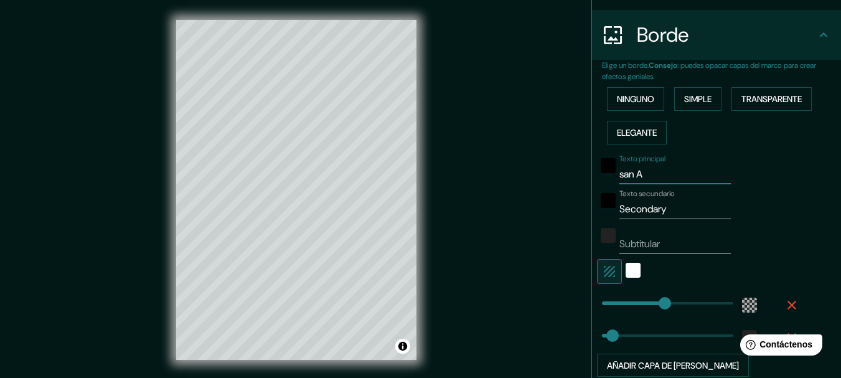
type input "31"
type input "san Ant"
type input "185"
type input "31"
type input "san Anto"
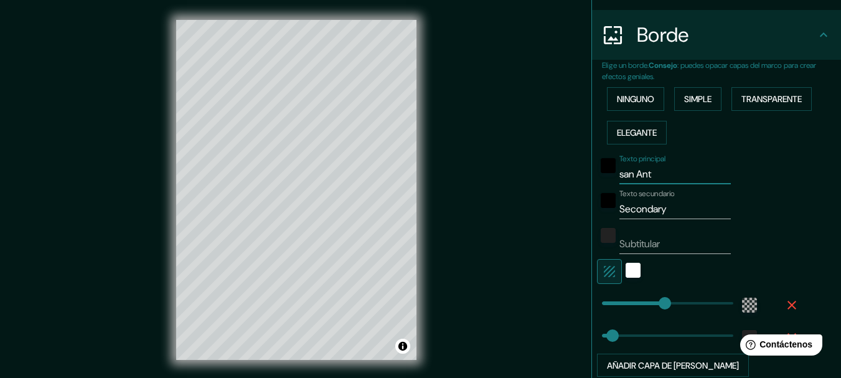
type input "185"
type input "31"
type input "san Anton"
type input "185"
type input "31"
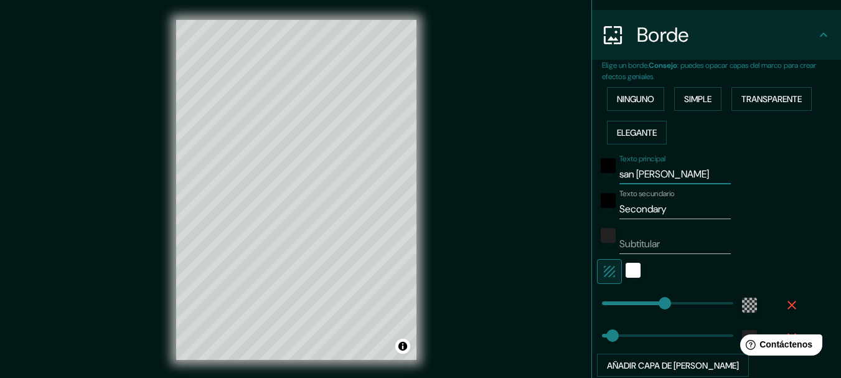
type input "san Antoni"
type input "185"
type input "31"
type input "san Antonio"
type input "185"
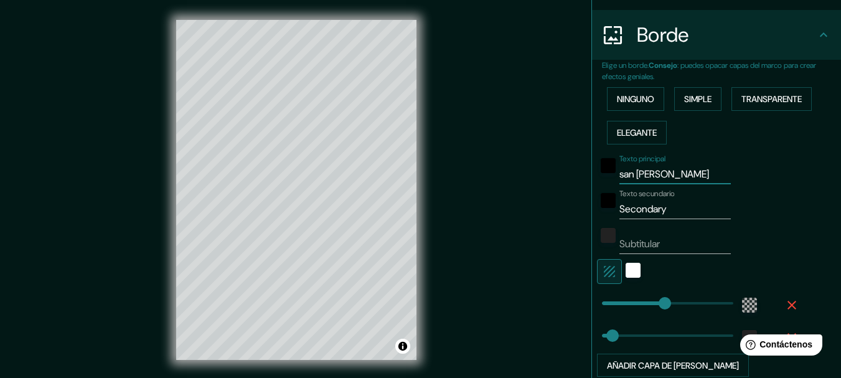
type input "31"
type input "san Antonio"
type input "185"
type input "31"
type input "san Antonio d"
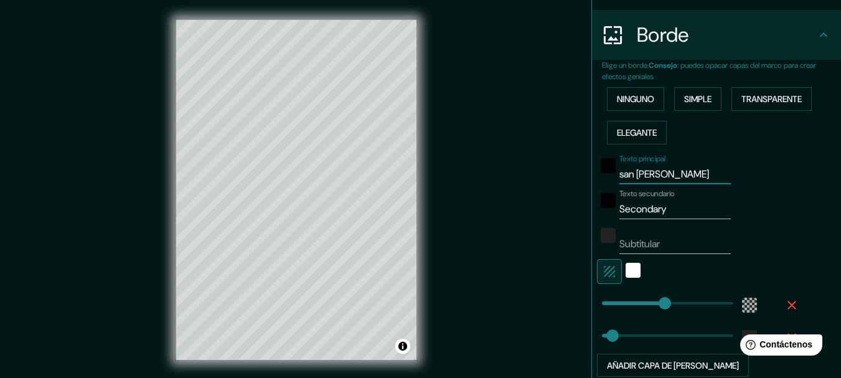
type input "185"
type input "31"
type input "san Antonio"
type input "185"
type input "31"
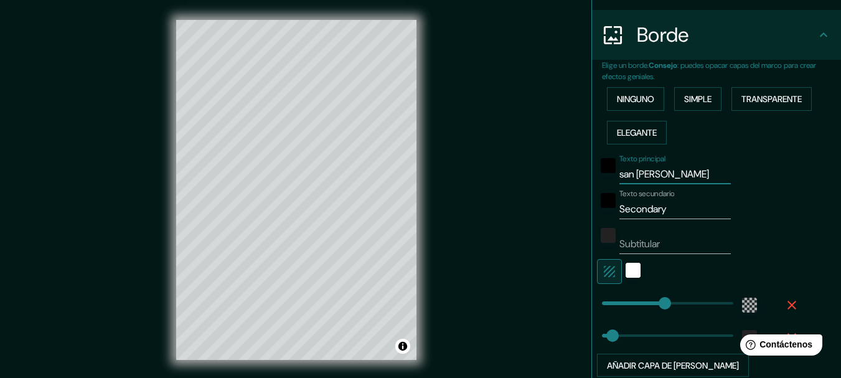
type input "san Antonio"
click at [662, 210] on input "Secondary" at bounding box center [675, 209] width 111 height 20
type input "Secondar"
type input "185"
type input "31"
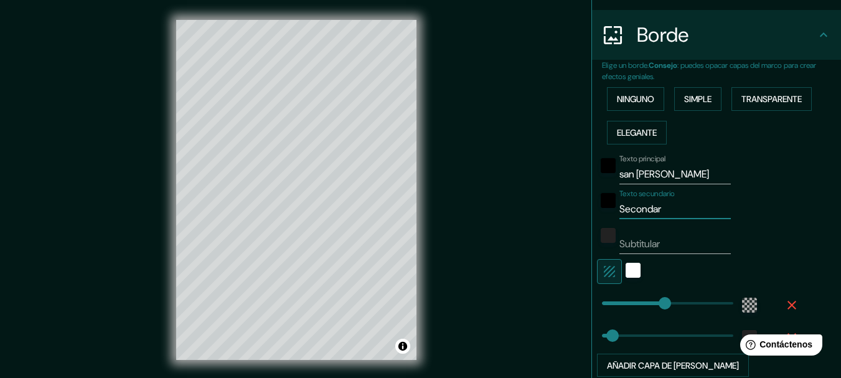
type input "Seconda"
type input "185"
type input "31"
type input "Second"
type input "185"
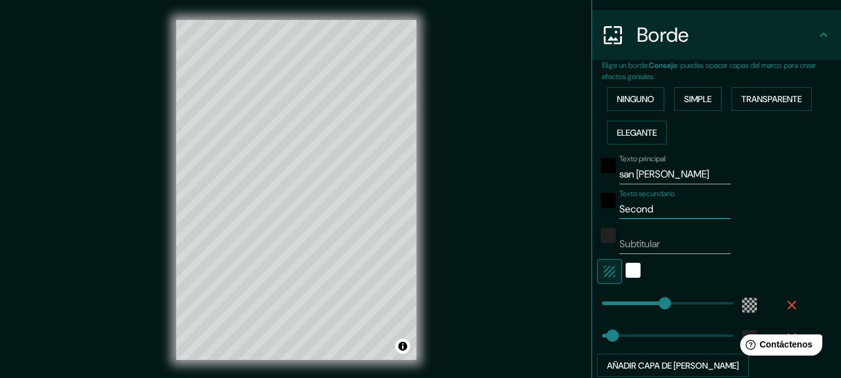
type input "31"
type input "Secon"
type input "185"
type input "31"
type input "Seco"
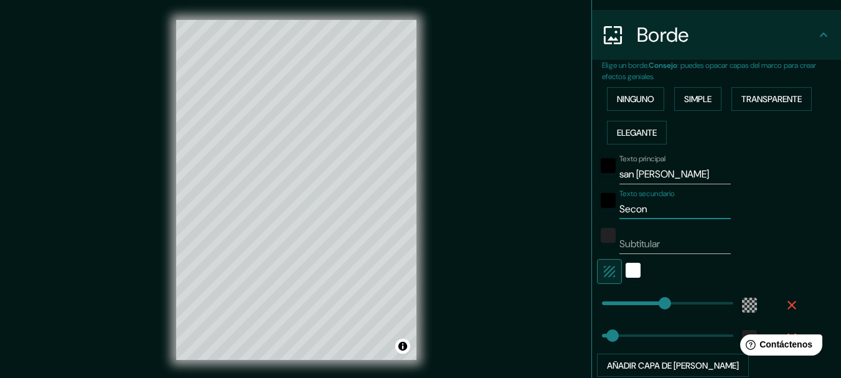
type input "185"
type input "31"
type input "Sec"
type input "185"
type input "31"
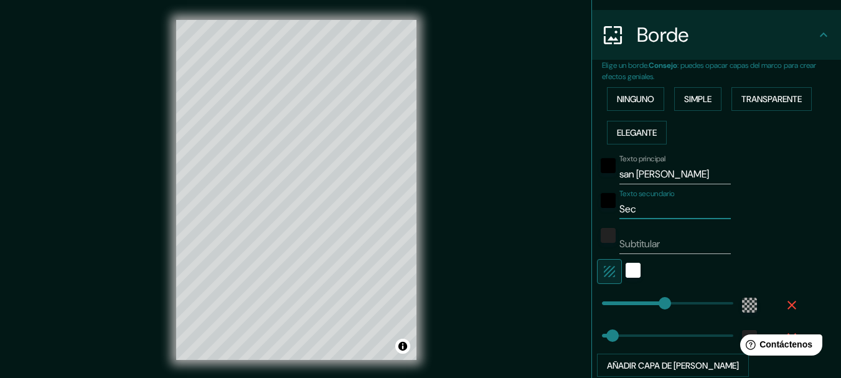
type input "Se"
type input "185"
type input "31"
type input "S"
type input "185"
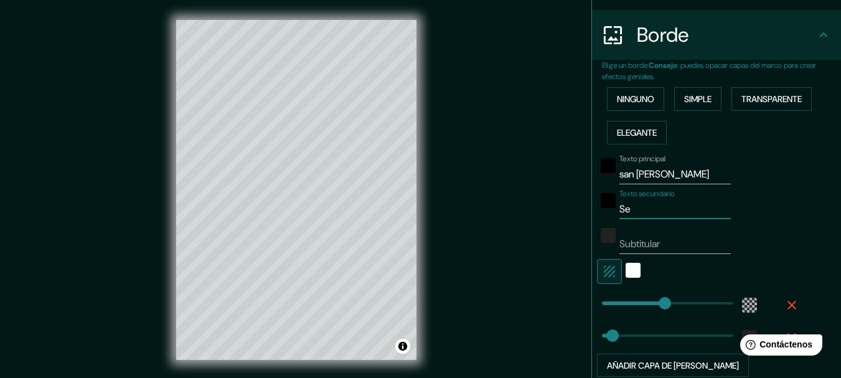
type input "31"
type input "185"
type input "31"
type input "d"
type input "185"
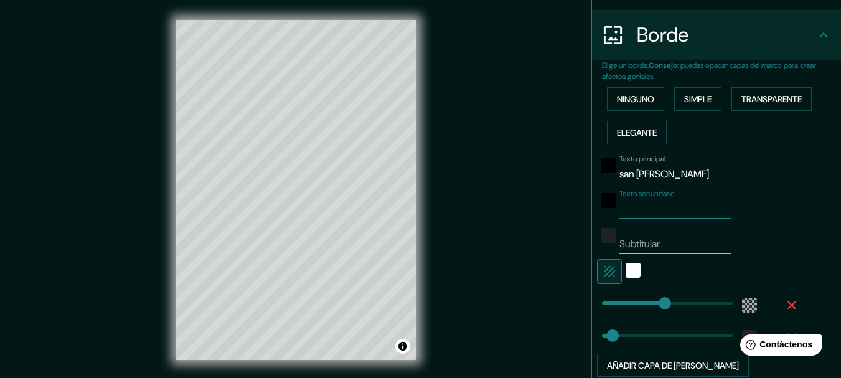
type input "31"
type input "de"
type input "185"
type input "31"
type input "de"
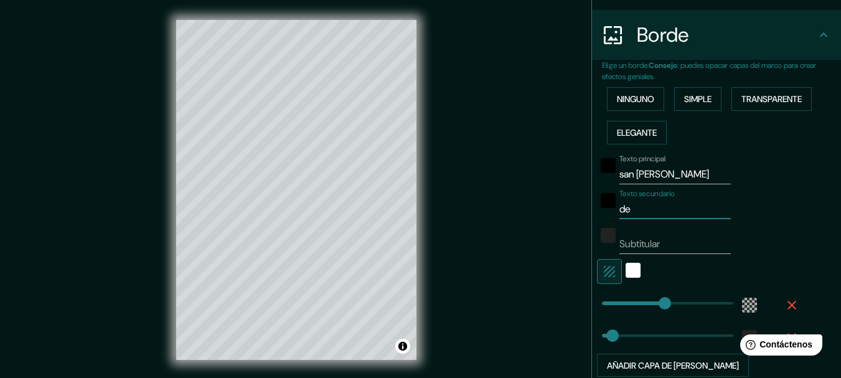
type input "185"
type input "31"
type input "de l"
type input "185"
type input "31"
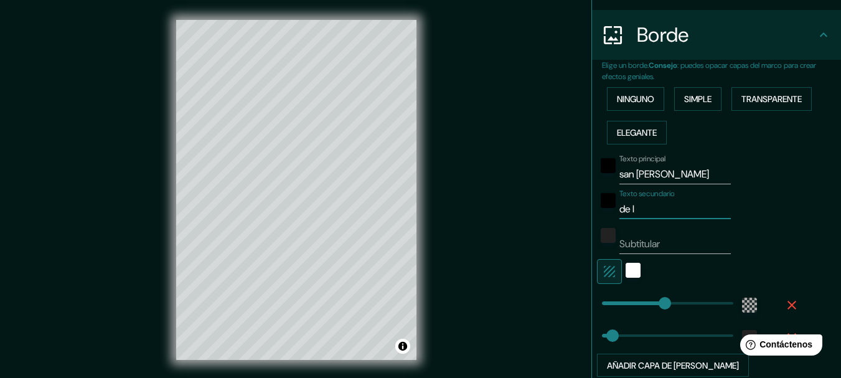
type input "de la"
type input "185"
type input "31"
type input "de la"
type input "185"
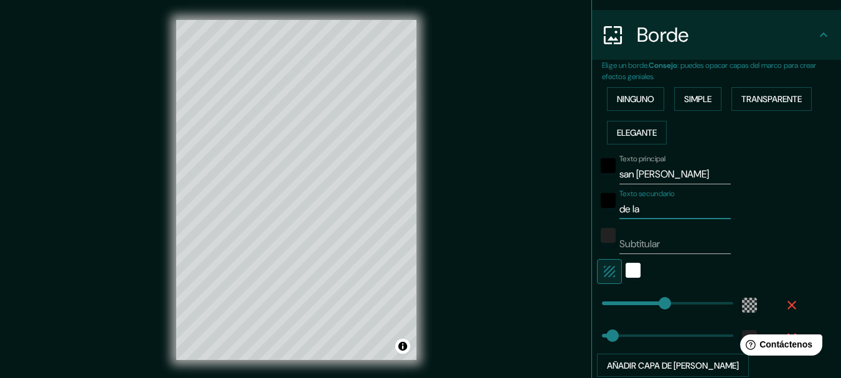
type input "31"
type input "de la c"
type input "185"
type input "31"
type input "de la ca"
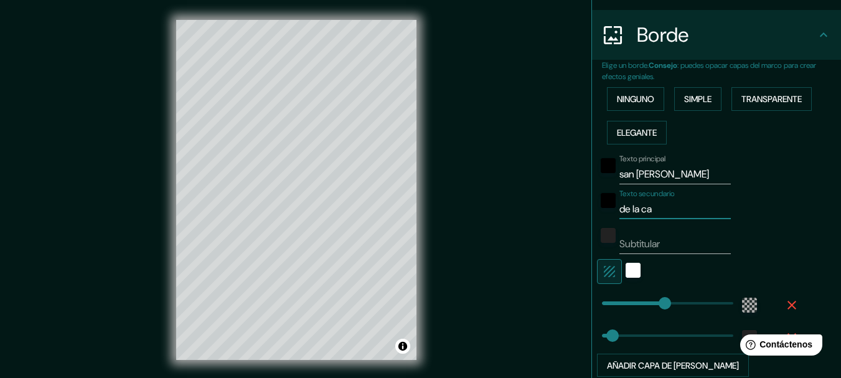
type input "185"
type input "31"
type input "de la cal"
type input "185"
type input "31"
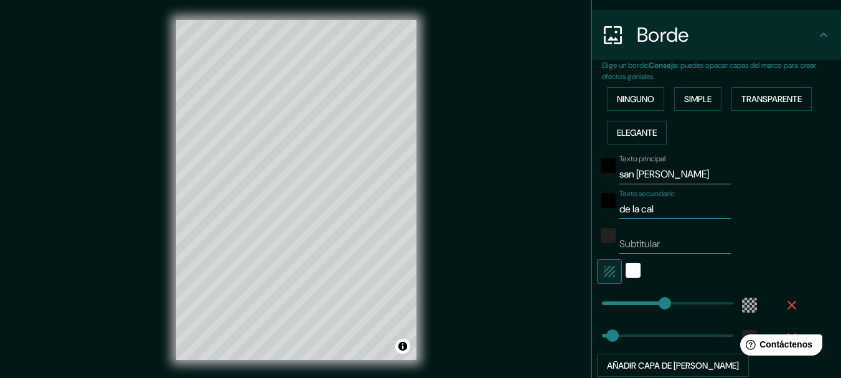
type input "de la cal"
click at [660, 262] on div "Texto principal san Antonio Texto secundario de la cal Subtitular Añadir capa d…" at bounding box center [701, 263] width 199 height 228
type input "185"
type input "o"
type input "185"
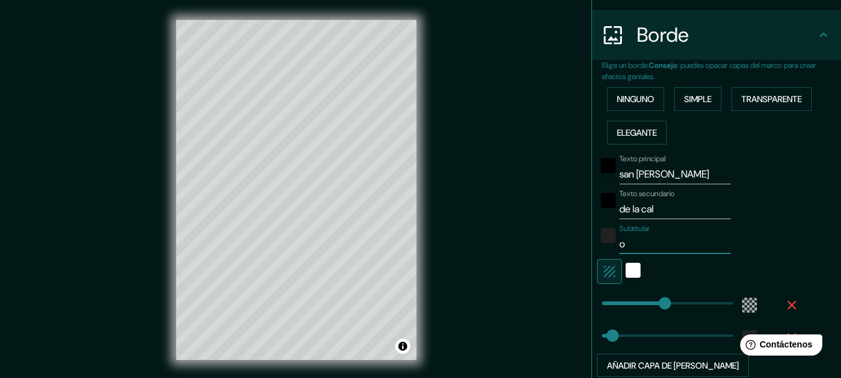
type input "31"
type input "oa"
type input "185"
type input "31"
type input "oax"
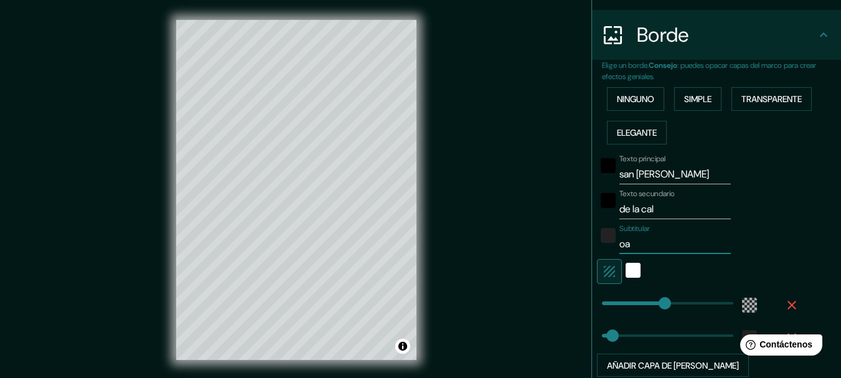
type input "185"
type input "31"
type input "oaxa"
type input "185"
type input "31"
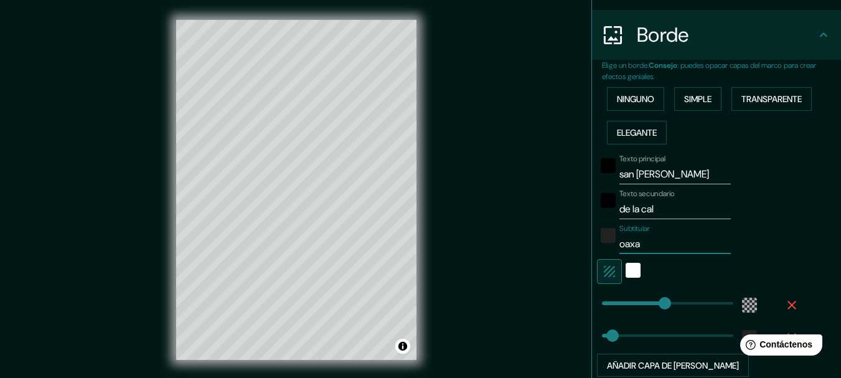
type input "oaxac"
type input "185"
type input "31"
type input "oaxaca"
type input "185"
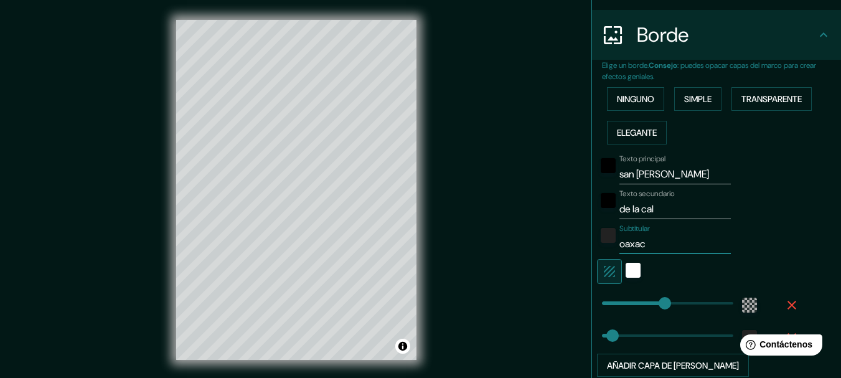
type input "31"
type input "oaxaca"
type input "185"
type input "31"
type input "oaxaca"
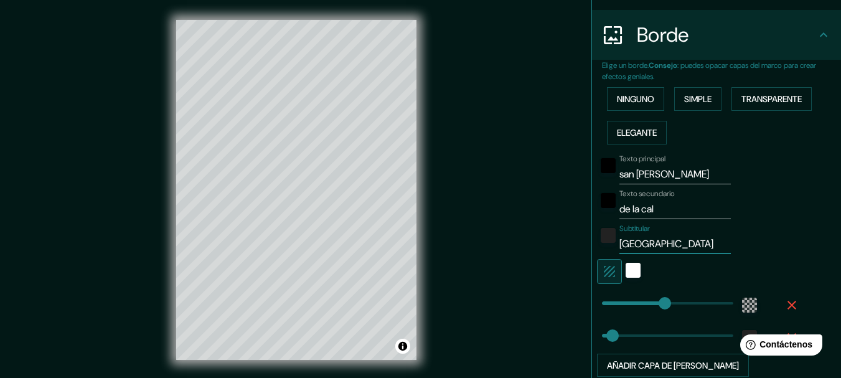
type input "185"
type input "31"
type input "oaxac"
type input "185"
type input "31"
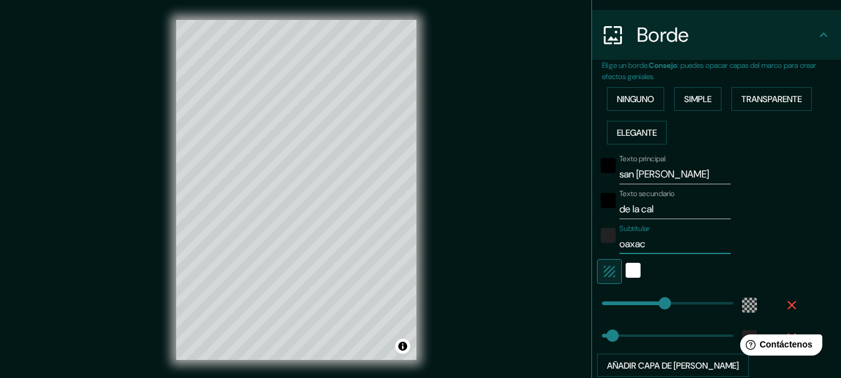
type input "oaxa"
type input "185"
type input "31"
type input "oax"
type input "185"
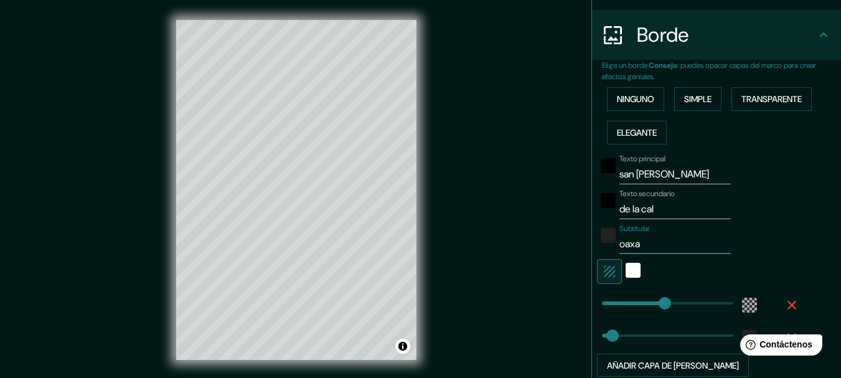
type input "31"
type input "oa"
type input "185"
type input "31"
type input "o"
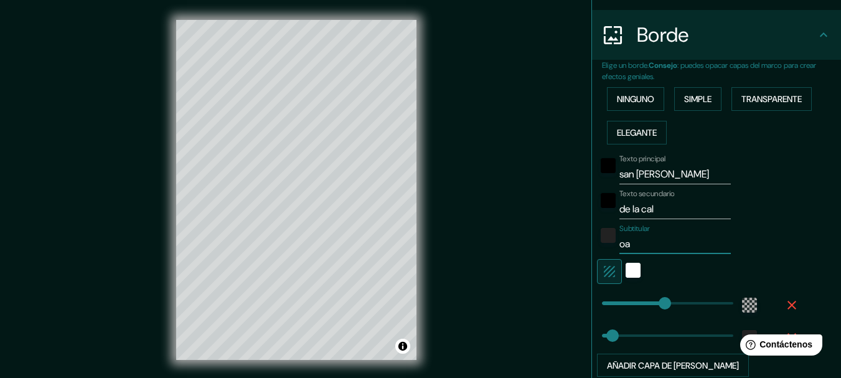
type input "185"
type input "31"
type input "185"
type input "31"
type input "O"
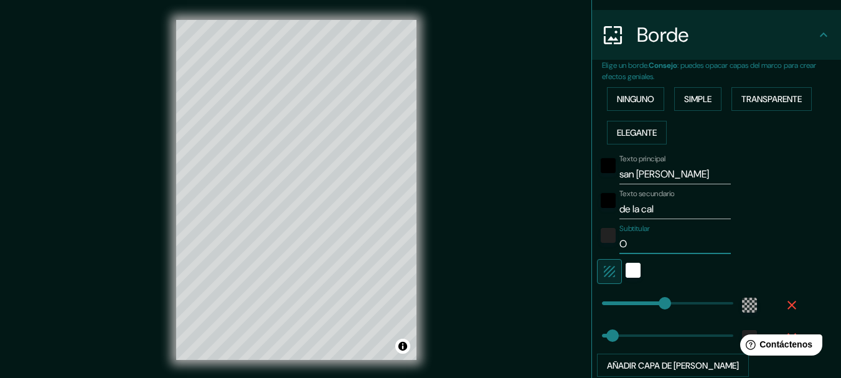
type input "185"
type input "31"
type input "Oa"
type input "185"
type input "31"
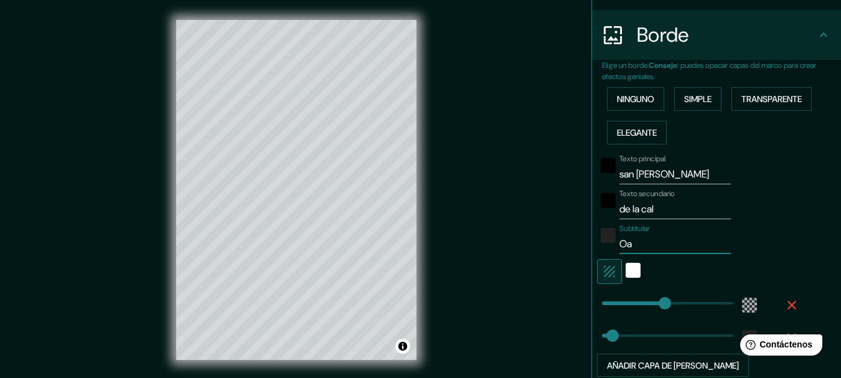
type input "Oax"
type input "185"
type input "31"
type input "Oaxa"
type input "185"
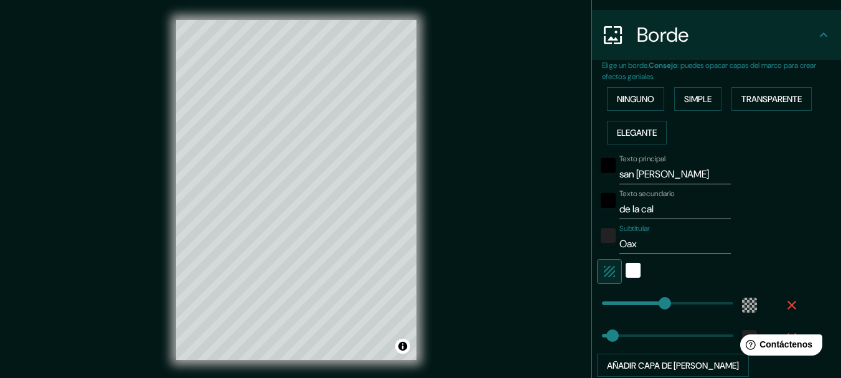
type input "31"
type input "Oaxac"
type input "185"
type input "31"
type input "[GEOGRAPHIC_DATA]"
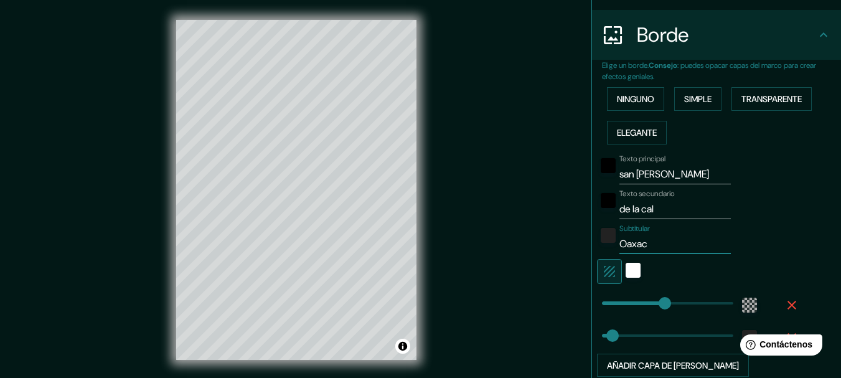
type input "185"
type input "31"
type input "[GEOGRAPHIC_DATA]"
type input "185"
type input "31"
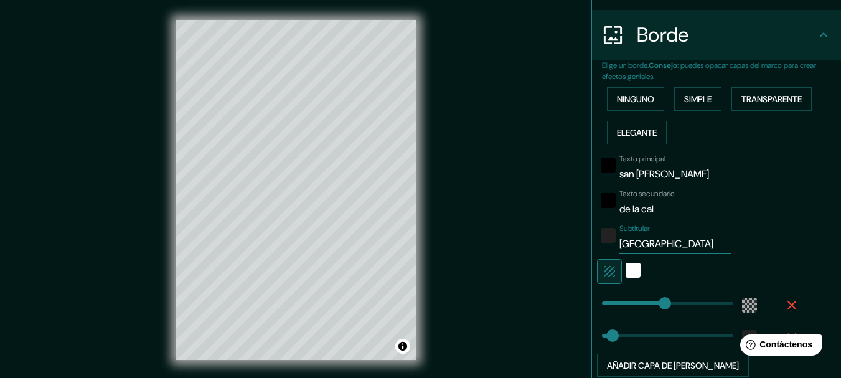
type input "Oaxaca d"
type input "185"
type input "31"
type input "[GEOGRAPHIC_DATA] de"
type input "185"
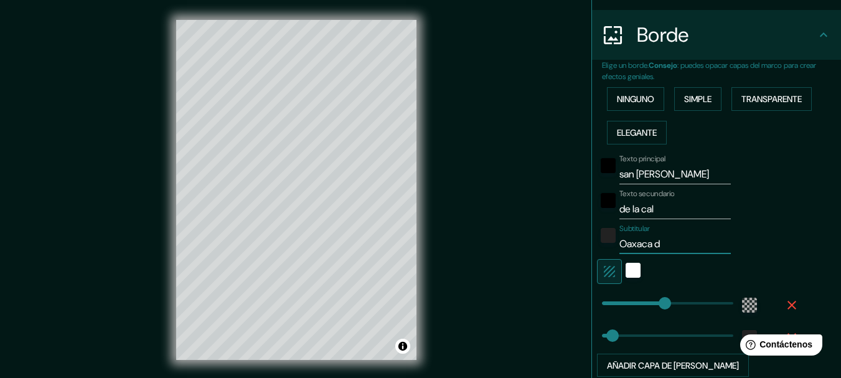
type input "31"
type input "[GEOGRAPHIC_DATA] de"
type input "185"
type input "31"
type input "Oaxaca de J"
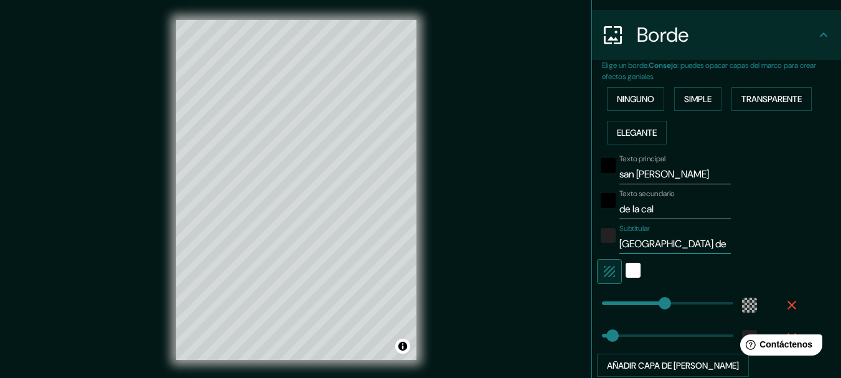
type input "185"
type input "31"
type input "Oaxaca de Ju"
type input "185"
type input "31"
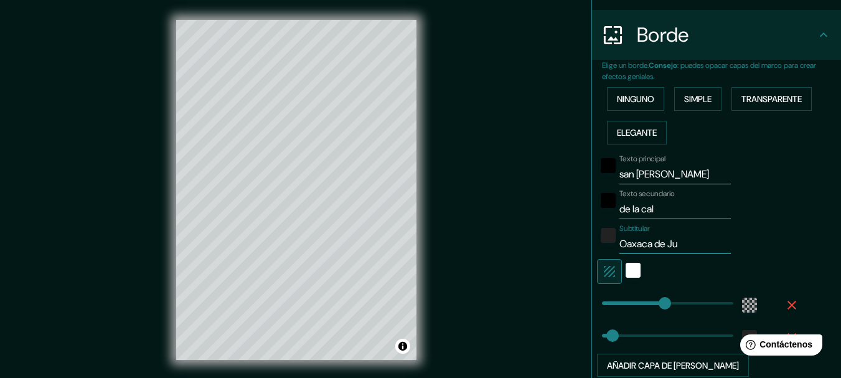
type input "Oaxaca de Juá"
type input "185"
type input "31"
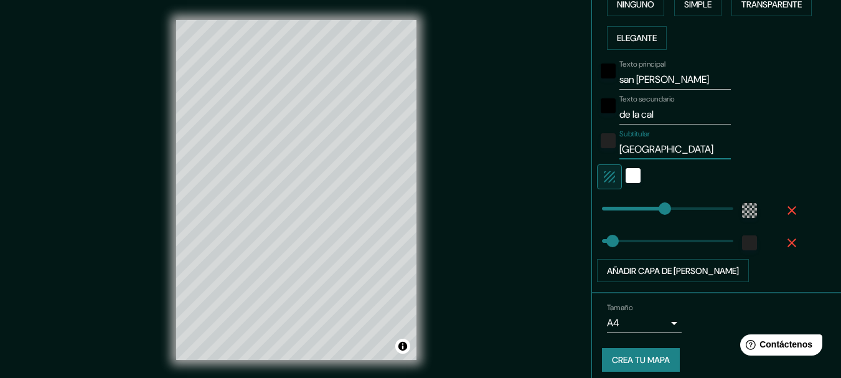
scroll to position [334, 0]
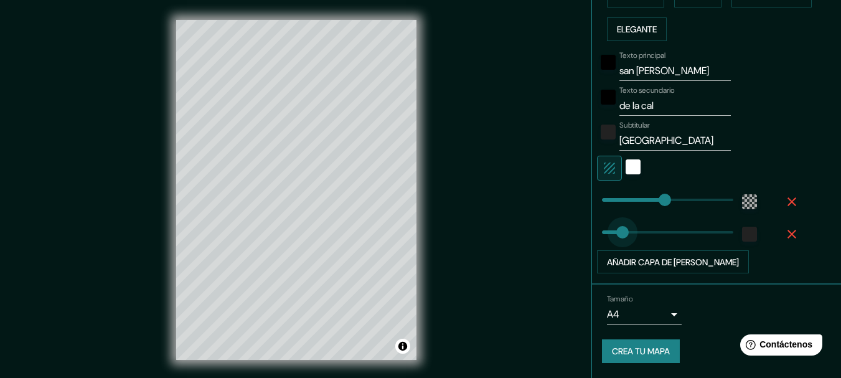
drag, startPoint x: 598, startPoint y: 224, endPoint x: 613, endPoint y: 230, distance: 16.8
drag, startPoint x: 615, startPoint y: 233, endPoint x: 577, endPoint y: 229, distance: 38.2
drag, startPoint x: 598, startPoint y: 227, endPoint x: 628, endPoint y: 231, distance: 30.8
drag, startPoint x: 628, startPoint y: 230, endPoint x: 608, endPoint y: 227, distance: 20.8
click at [641, 356] on font "Crea tu mapa" at bounding box center [641, 351] width 58 height 11
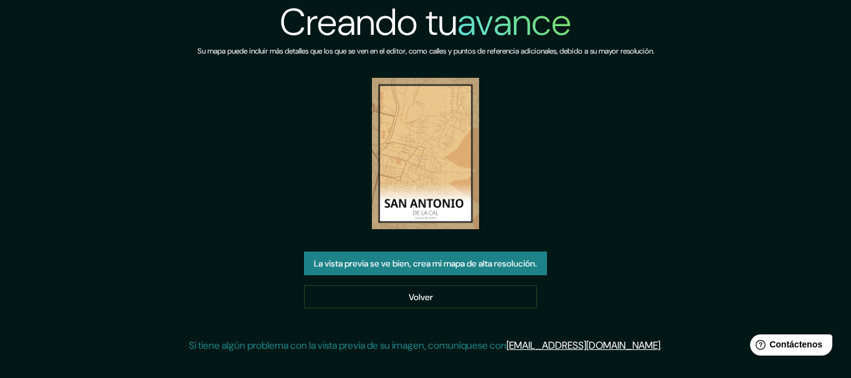
click at [453, 265] on font "La vista previa se ve bien, crea mi mapa de alta resolución." at bounding box center [425, 263] width 223 height 11
click at [440, 88] on img at bounding box center [425, 153] width 107 height 151
click at [447, 78] on img at bounding box center [425, 153] width 107 height 151
click at [439, 77] on div "Su mapa puede incluir más detalles que los que se ven en el editor, como calles…" at bounding box center [425, 61] width 456 height 33
click at [440, 285] on link "Volver" at bounding box center [420, 297] width 233 height 24
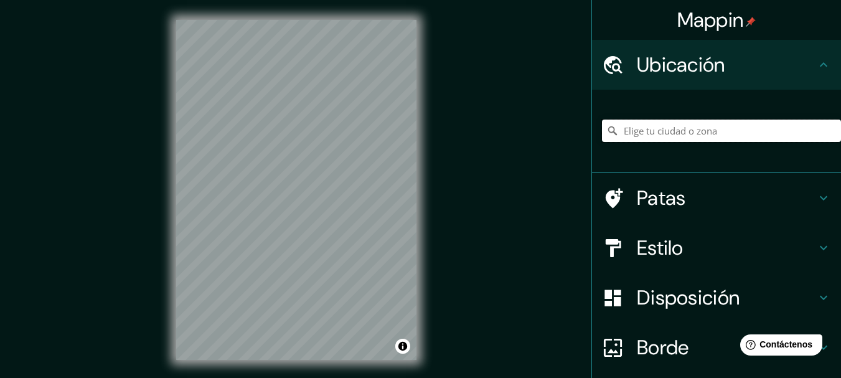
click at [692, 120] on input "Elige tu ciudad o zona" at bounding box center [721, 131] width 239 height 22
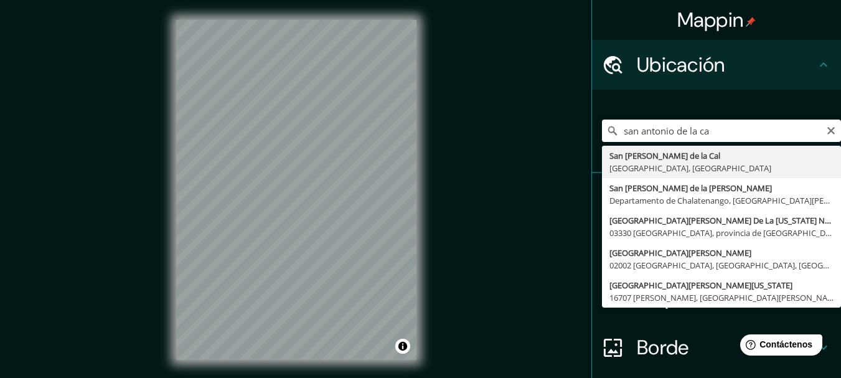
type input "[GEOGRAPHIC_DATA][PERSON_NAME], [GEOGRAPHIC_DATA], [GEOGRAPHIC_DATA]"
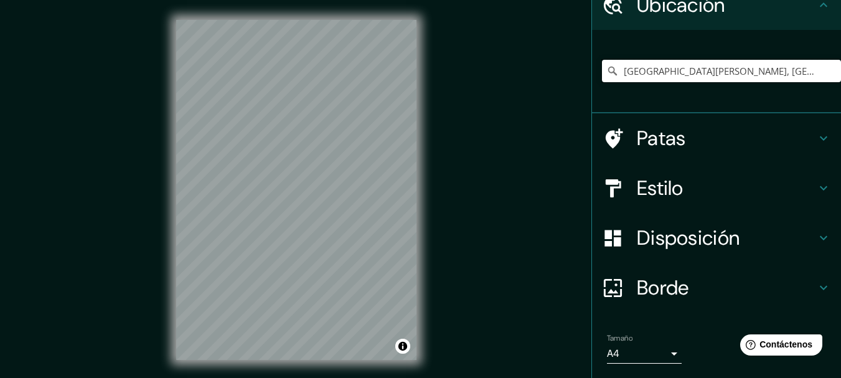
scroll to position [62, 0]
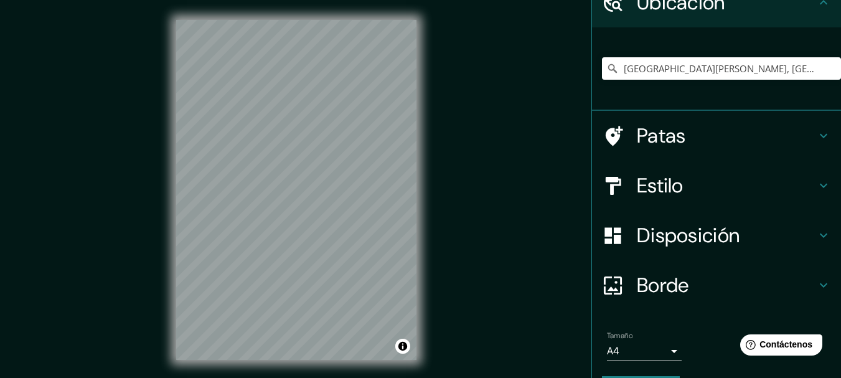
click at [697, 194] on h4 "Estilo" at bounding box center [726, 185] width 179 height 25
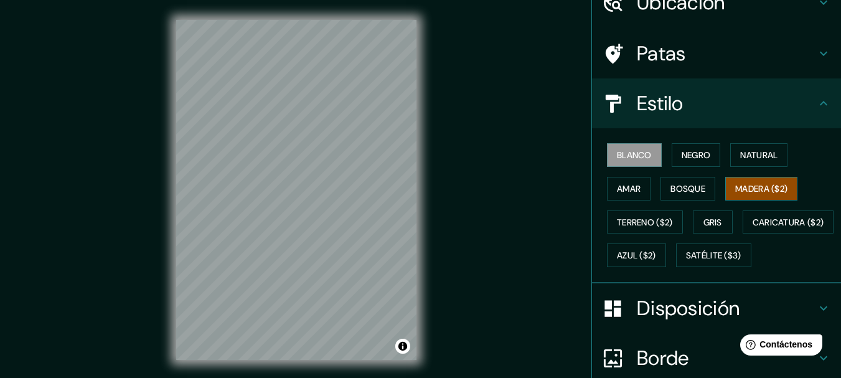
click at [758, 189] on font "Madera ($2)" at bounding box center [761, 188] width 52 height 11
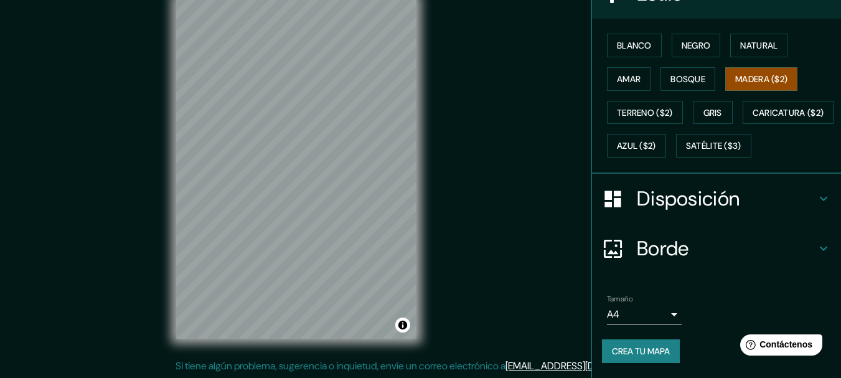
scroll to position [22, 0]
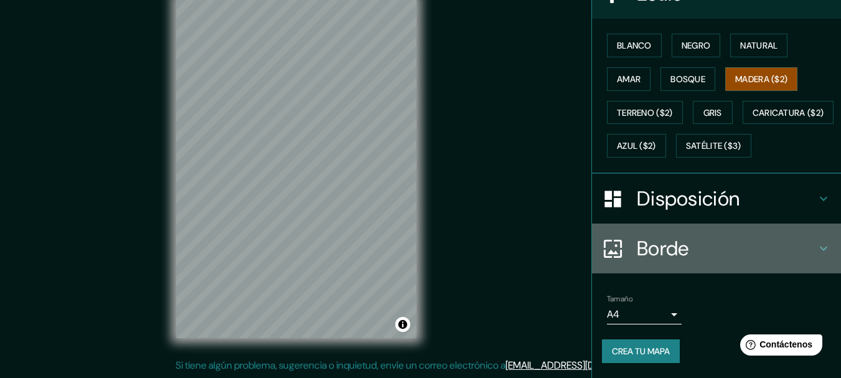
click at [726, 244] on h4 "Borde" at bounding box center [726, 248] width 179 height 25
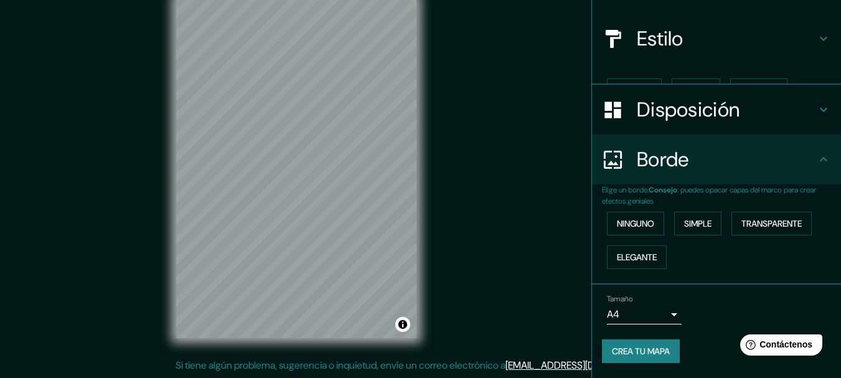
scroll to position [106, 0]
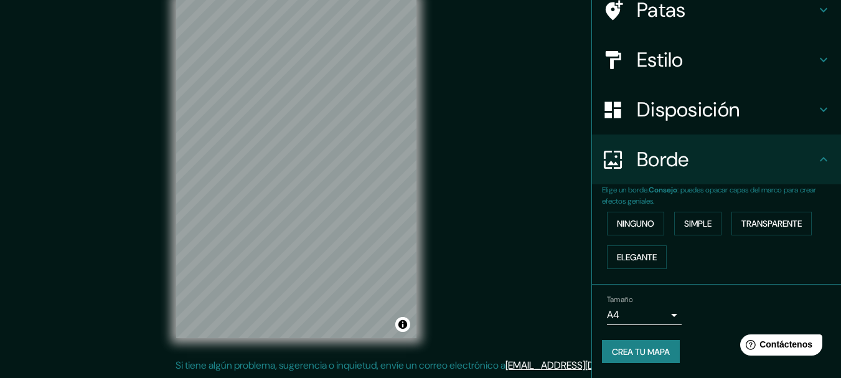
click at [816, 103] on icon at bounding box center [823, 109] width 15 height 15
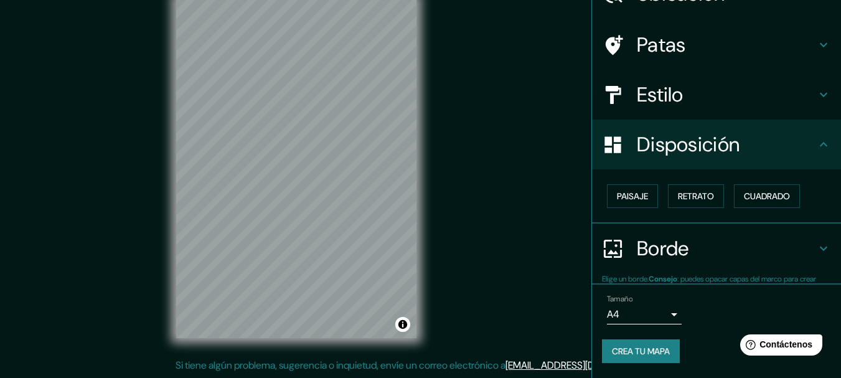
scroll to position [71, 0]
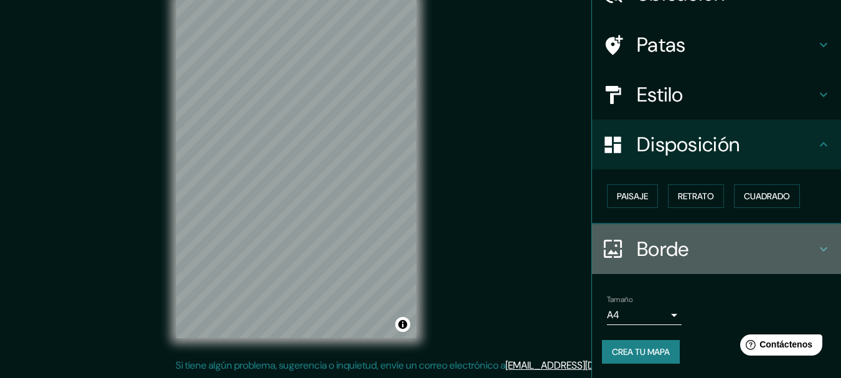
click at [768, 237] on h4 "Borde" at bounding box center [726, 249] width 179 height 25
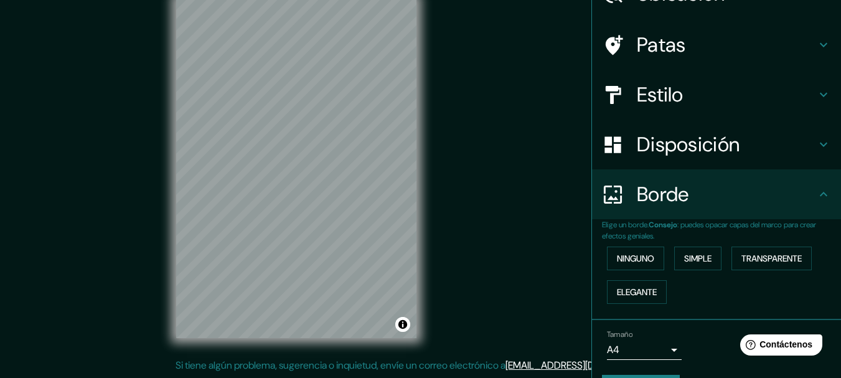
scroll to position [106, 0]
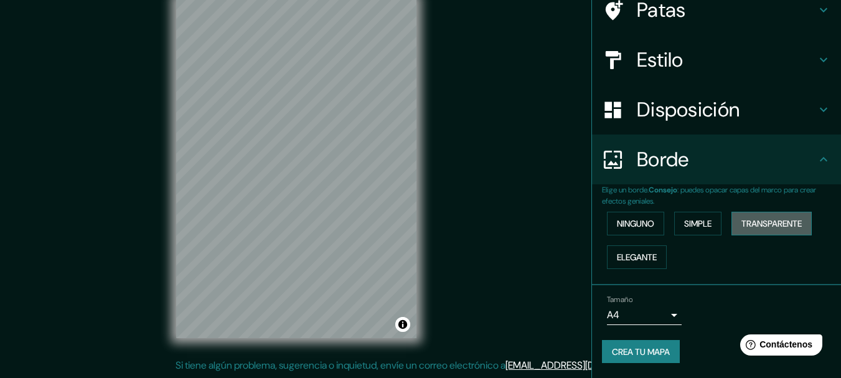
click at [750, 219] on font "Transparente" at bounding box center [772, 223] width 60 height 11
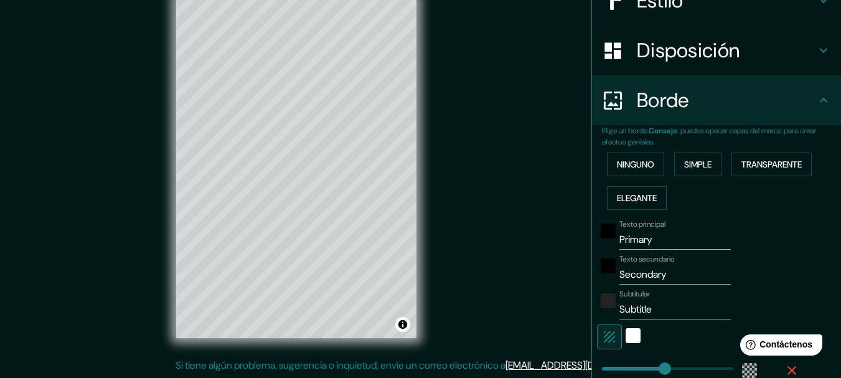
scroll to position [168, 0]
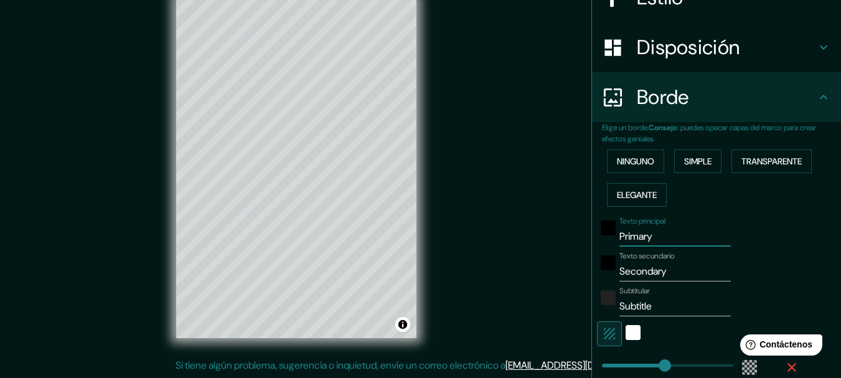
drag, startPoint x: 659, startPoint y: 235, endPoint x: 570, endPoint y: 232, distance: 88.5
click at [570, 232] on div "Mappin Ubicación [GEOGRAPHIC_DATA][PERSON_NAME], [GEOGRAPHIC_DATA], [GEOGRAPHIC…" at bounding box center [420, 178] width 841 height 400
type input "185"
type input "31"
type input "s"
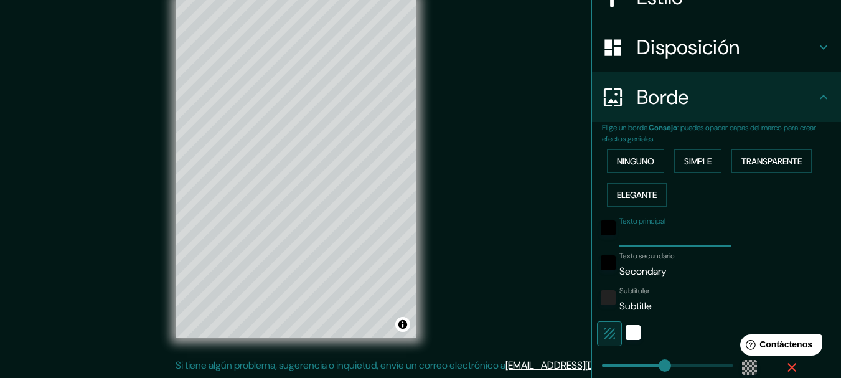
type input "185"
type input "31"
type input "sa"
type input "185"
type input "31"
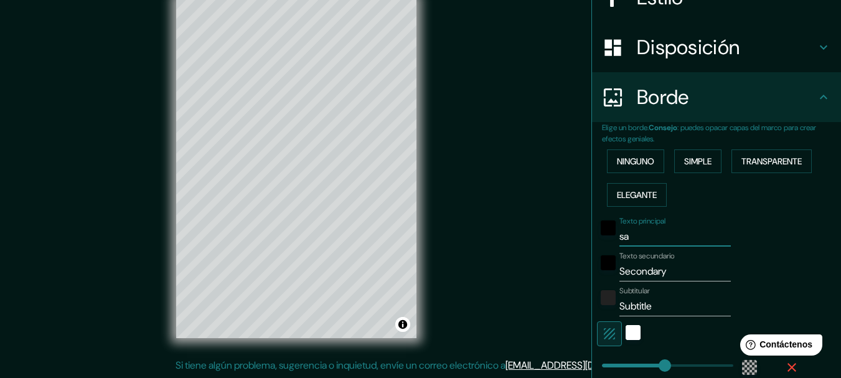
type input "san"
type input "185"
type input "31"
type input "san"
type input "185"
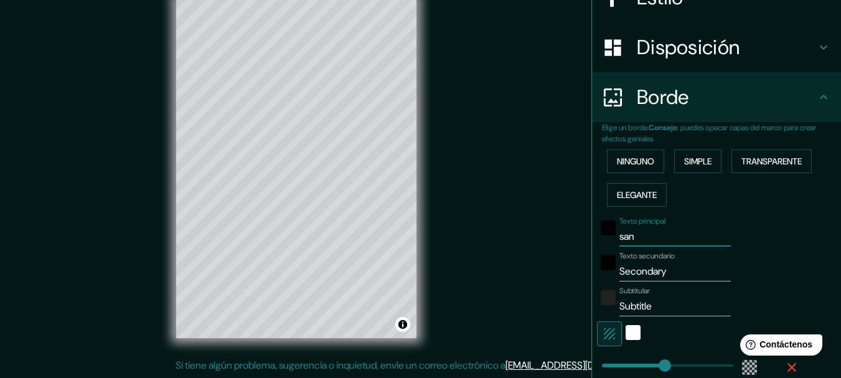
type input "31"
type input "san a"
type input "185"
type input "31"
type input "san an"
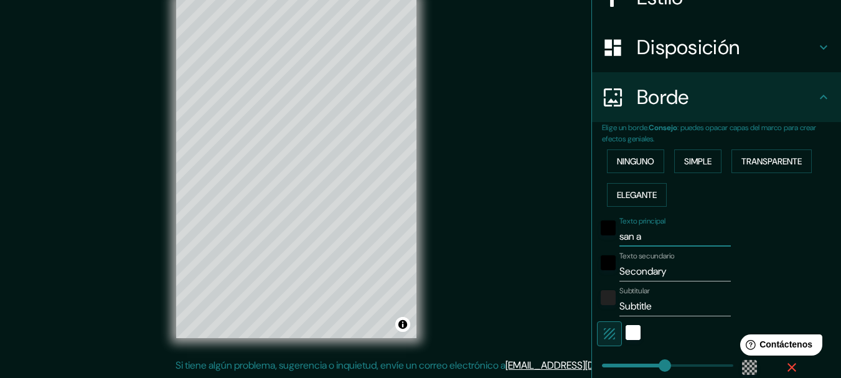
type input "185"
type input "31"
type input "san ant"
type input "185"
type input "31"
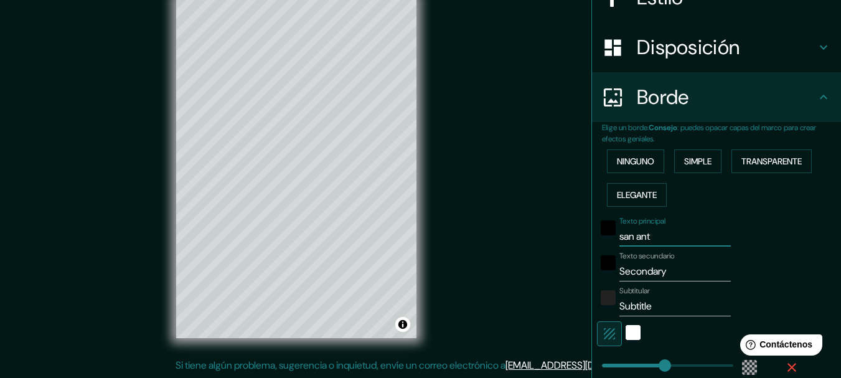
type input "san anto"
type input "185"
type input "31"
type input "san [PERSON_NAME]"
type input "185"
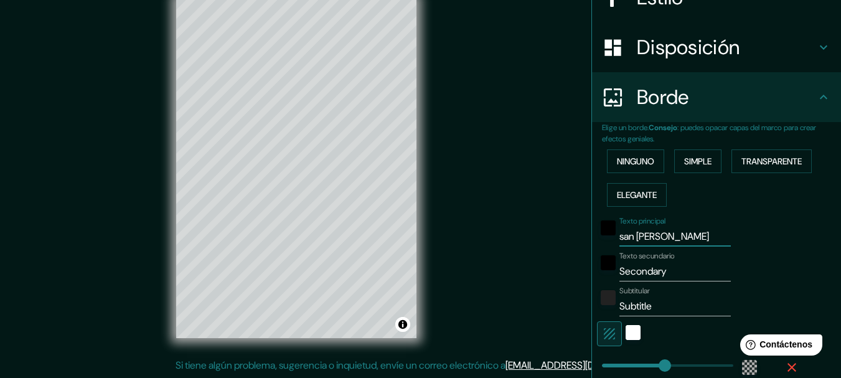
type input "31"
type input "san [PERSON_NAME]"
type input "185"
type input "31"
type input "san [PERSON_NAME]"
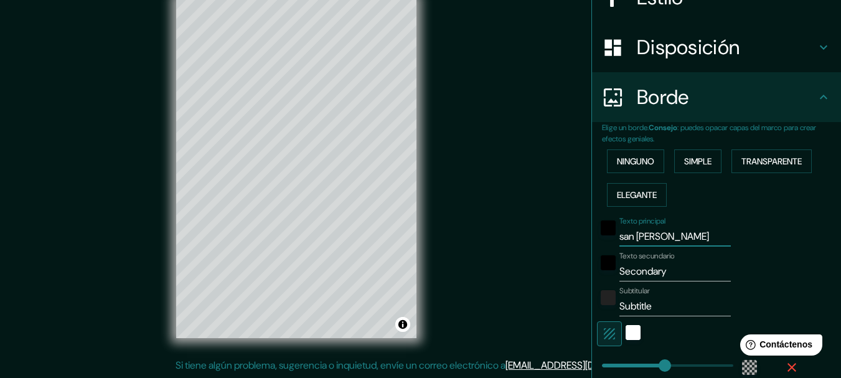
type input "185"
type input "31"
type input "san [PERSON_NAME]"
click at [651, 266] on input "Secondary" at bounding box center [675, 272] width 111 height 20
click at [660, 267] on input "Secondary" at bounding box center [675, 272] width 111 height 20
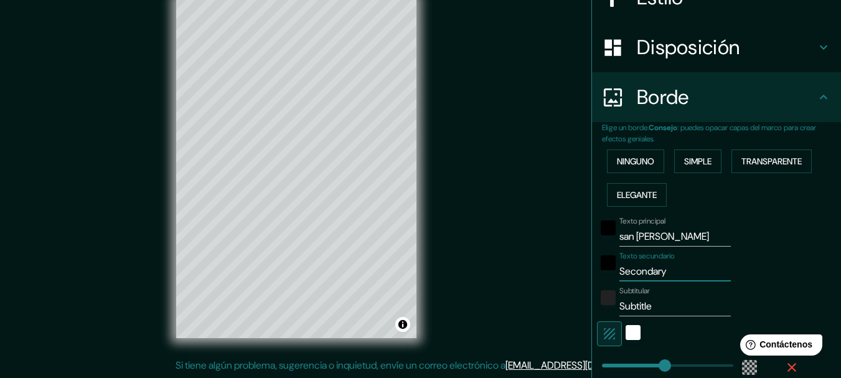
type input "Secondar"
type input "185"
type input "31"
type input "S"
type input "185"
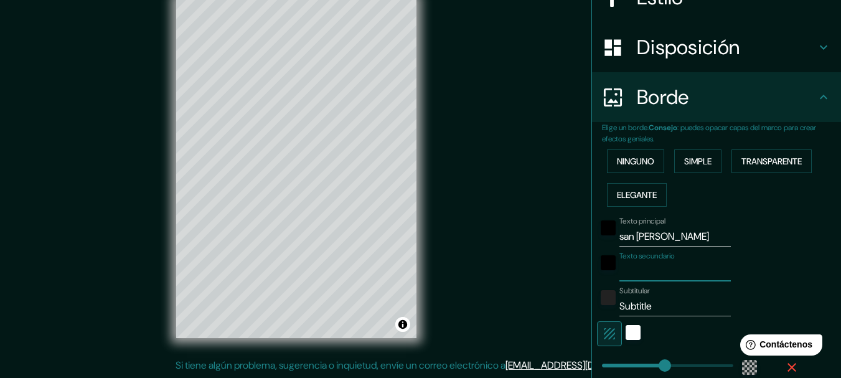
type input "31"
type input "d"
type input "185"
type input "31"
type input "de"
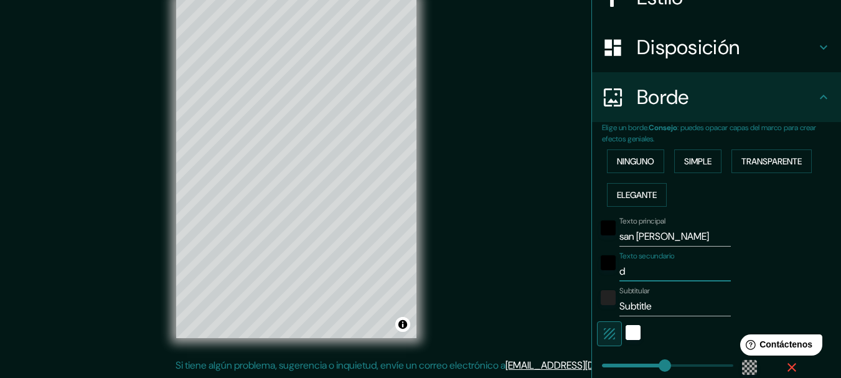
type input "185"
type input "31"
type input "de"
type input "185"
type input "31"
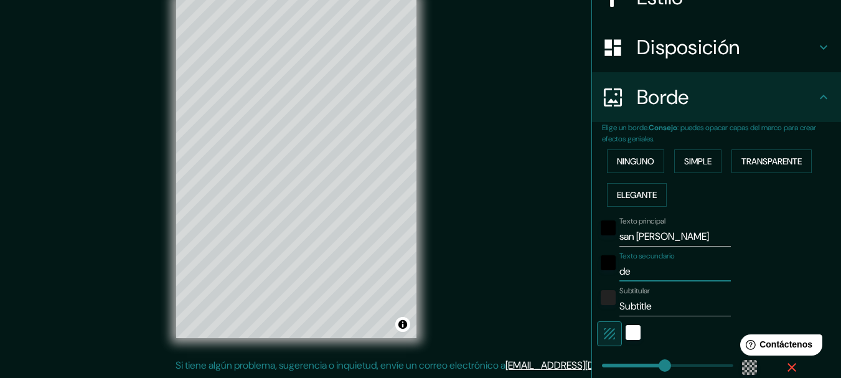
type input "de l"
type input "185"
type input "31"
type input "de la"
type input "185"
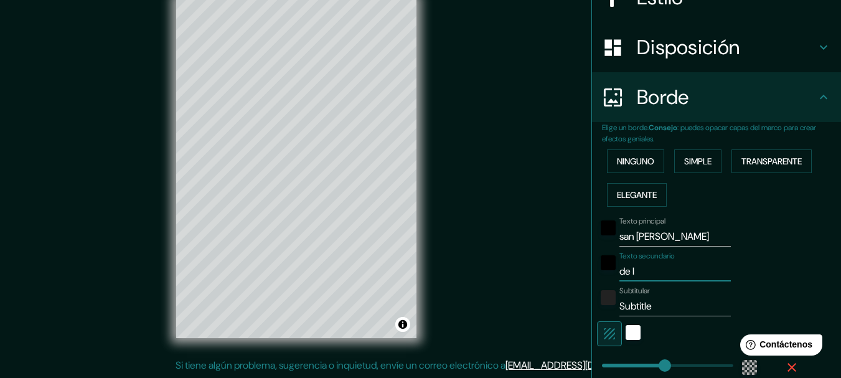
type input "31"
type input "de la"
type input "185"
type input "31"
type input "de la c"
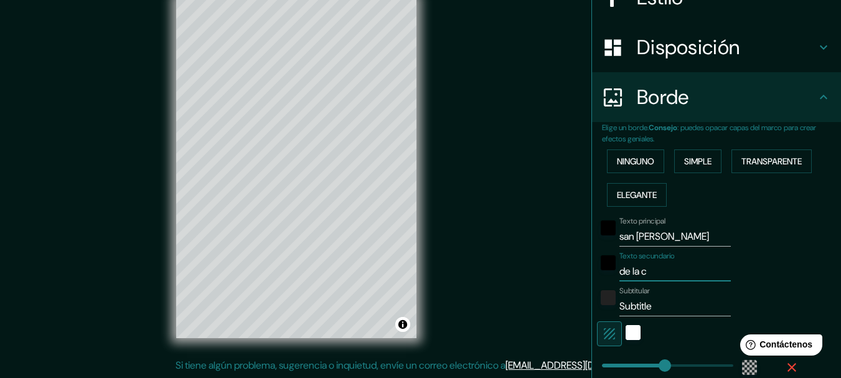
type input "185"
type input "31"
type input "de la ca"
type input "185"
type input "31"
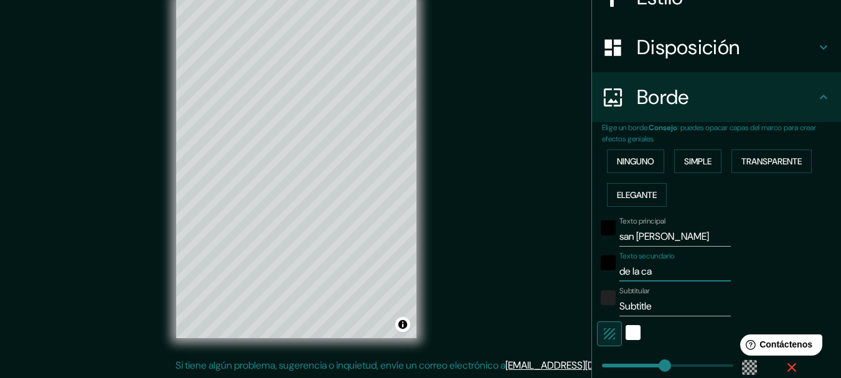
type input "de la cal"
type input "185"
type input "31"
type input "de la cal"
click at [663, 300] on input "Subtitle" at bounding box center [675, 306] width 111 height 20
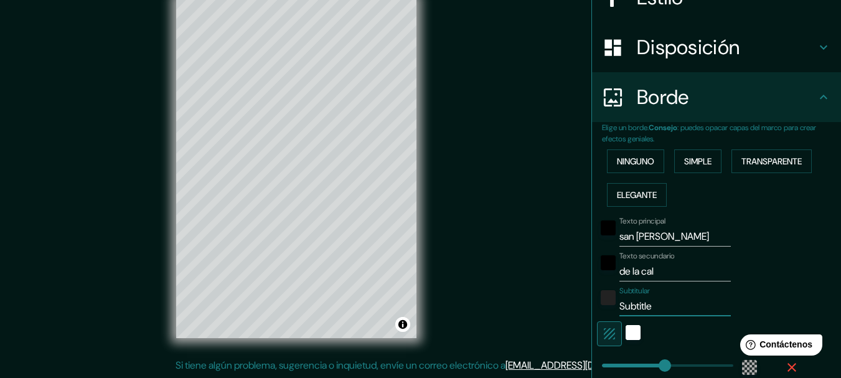
type input "Subtitl"
type input "185"
type input "31"
type input "Subtit"
type input "185"
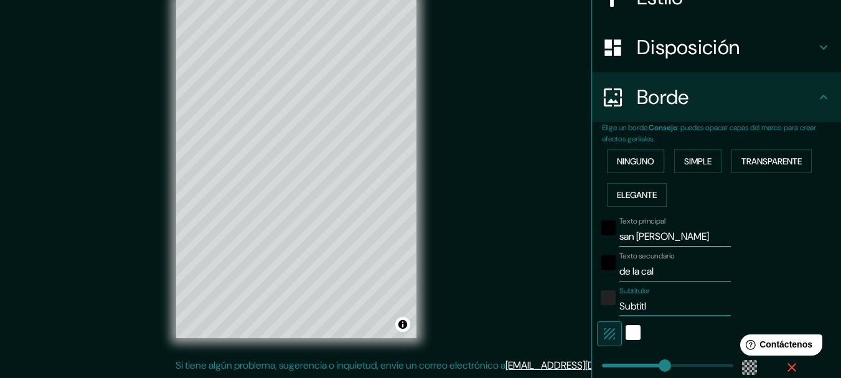
type input "31"
type input "Subti"
type input "185"
type input "31"
type input "Subt"
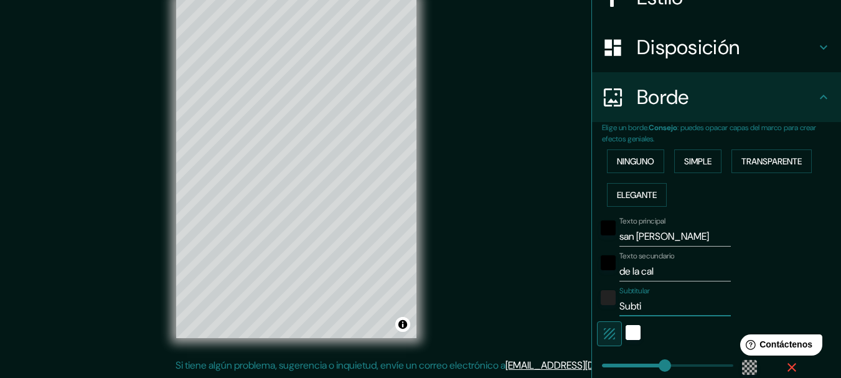
type input "185"
type input "31"
type input "Sub"
type input "185"
type input "31"
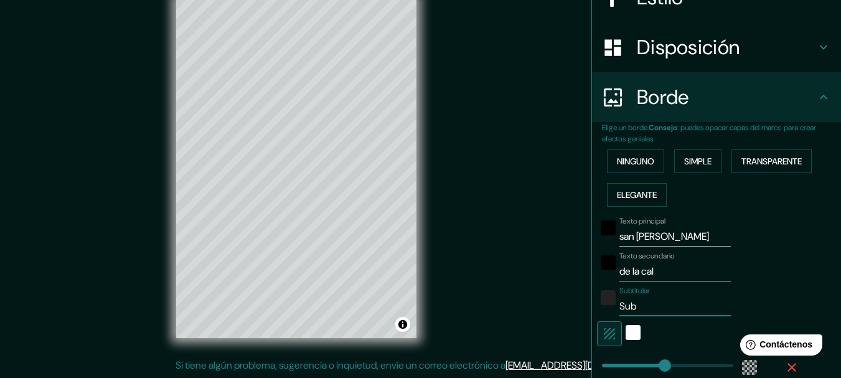
type input "Su"
type input "185"
type input "31"
type input "S"
type input "185"
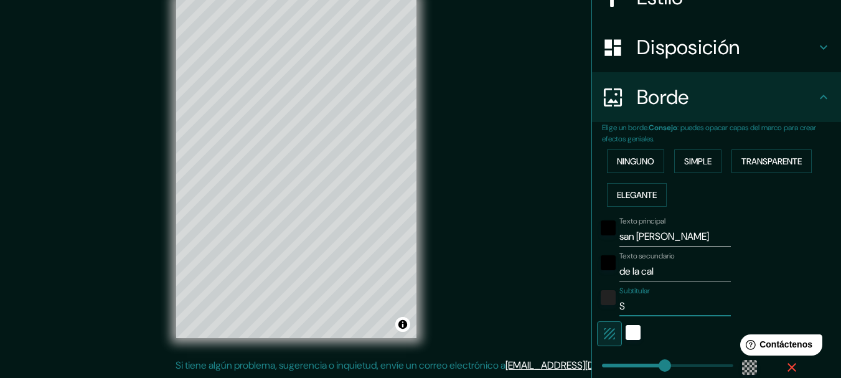
type input "31"
type input "185"
type input "31"
type input "O"
type input "185"
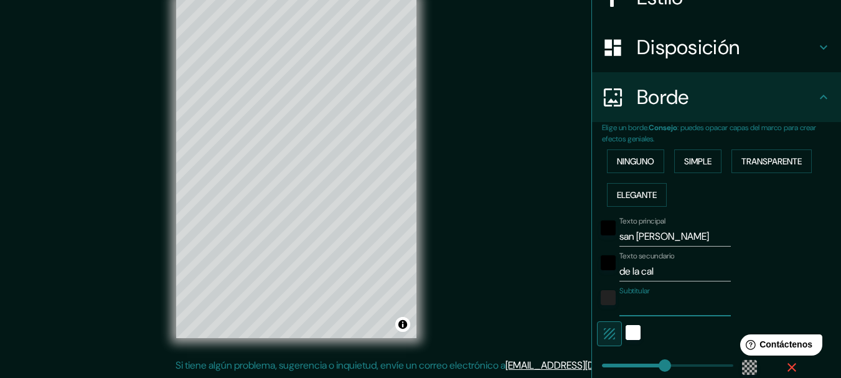
type input "31"
type input "Oa"
type input "185"
type input "31"
type input "Oax"
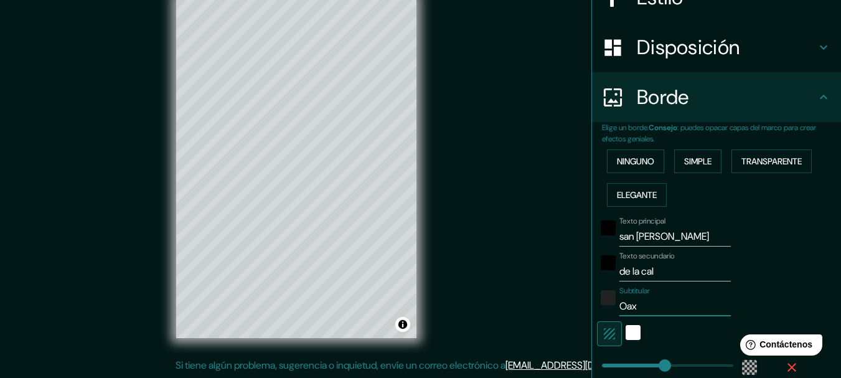
type input "185"
type input "31"
type input "Oaxa"
type input "185"
type input "31"
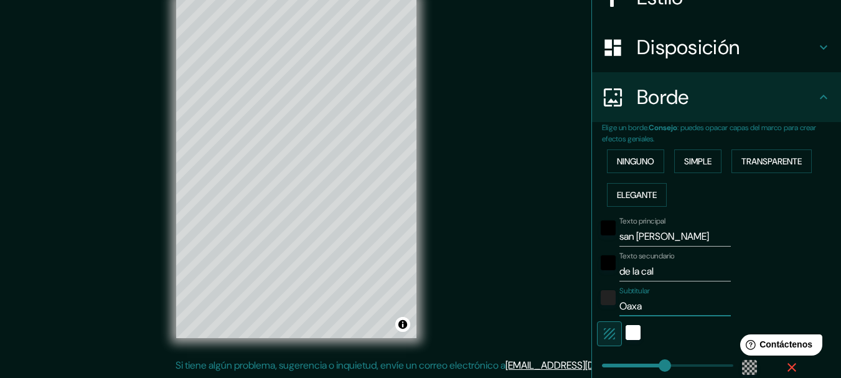
type input "Oaxac"
type input "185"
type input "31"
type input "[GEOGRAPHIC_DATA]"
type input "185"
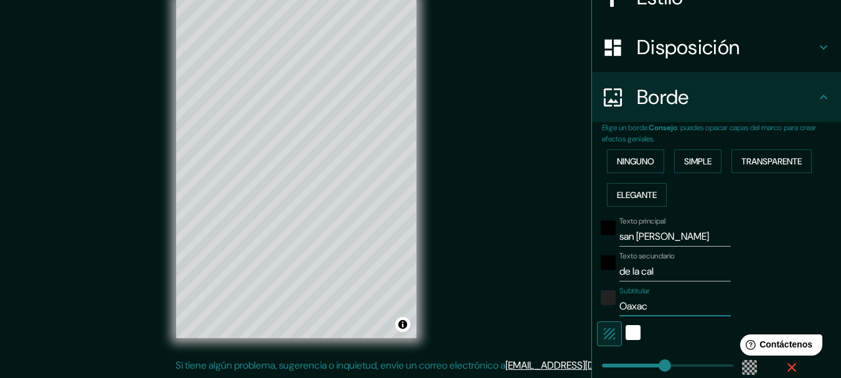
type input "31"
type input "[GEOGRAPHIC_DATA]"
type input "185"
type input "31"
type input "Oaxaca d"
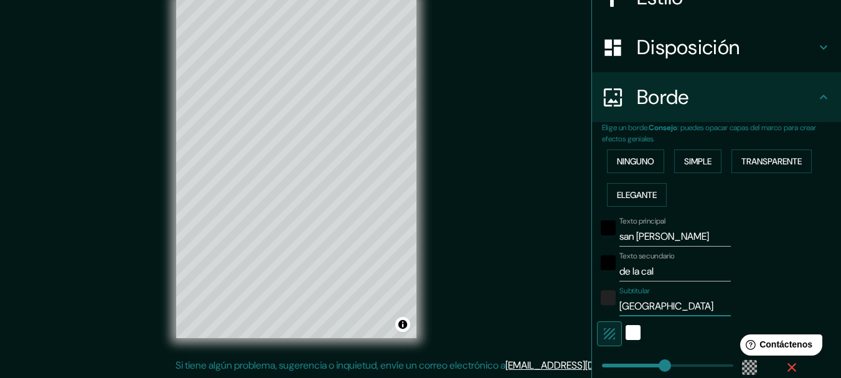
type input "185"
type input "31"
type input "[GEOGRAPHIC_DATA] de"
type input "185"
type input "31"
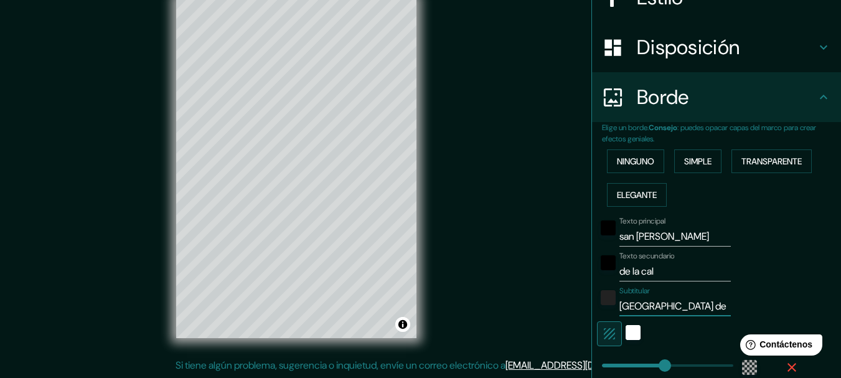
type input "[GEOGRAPHIC_DATA] de"
type input "185"
type input "31"
type input "Oaxaca de j"
type input "185"
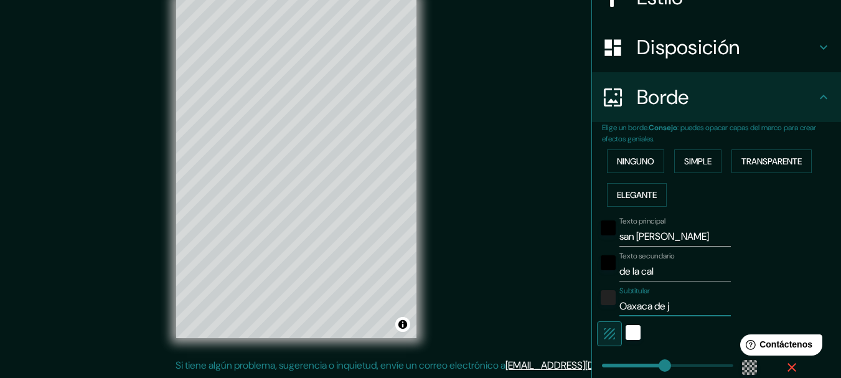
type input "31"
type input "[GEOGRAPHIC_DATA] de"
type input "185"
type input "31"
type input "Oaxaca de J"
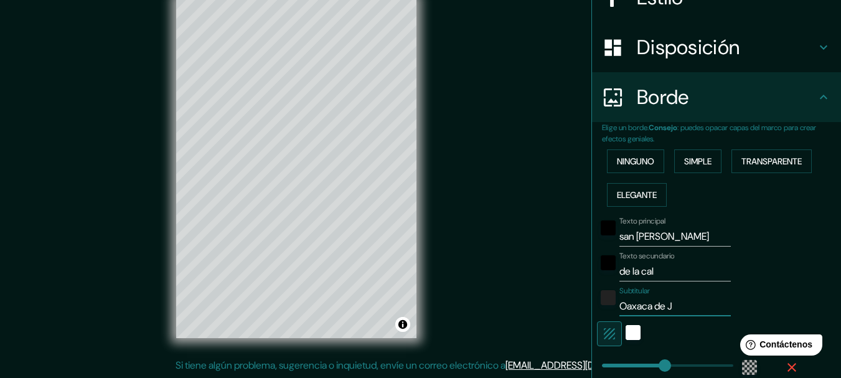
type input "185"
type input "31"
type input "Oaxaca de Jú"
type input "185"
type input "31"
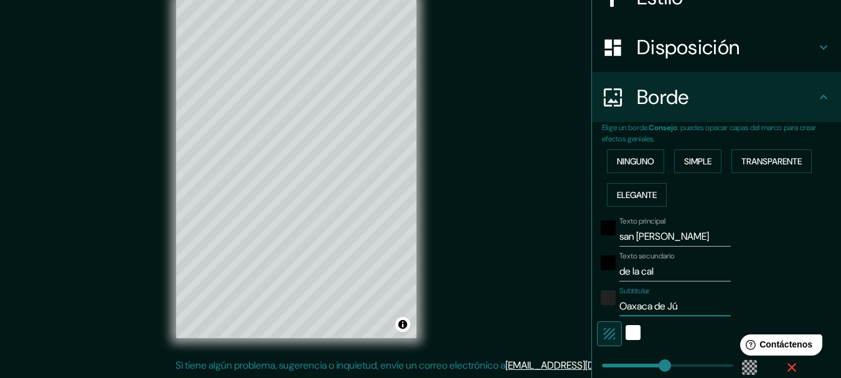
type input "Oaxaca de Júa"
type input "185"
type input "31"
type input "Oaxaca de Júar"
type input "185"
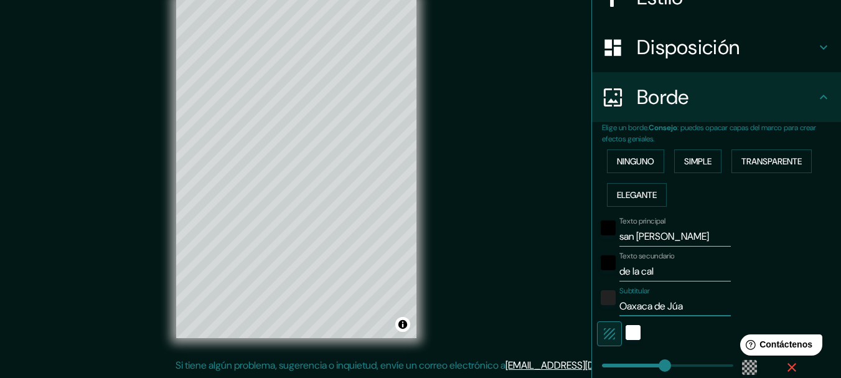
type input "31"
type input "Oaxaca [PERSON_NAME]"
type input "185"
type input "31"
type input "Oaxaca [PERSON_NAME]"
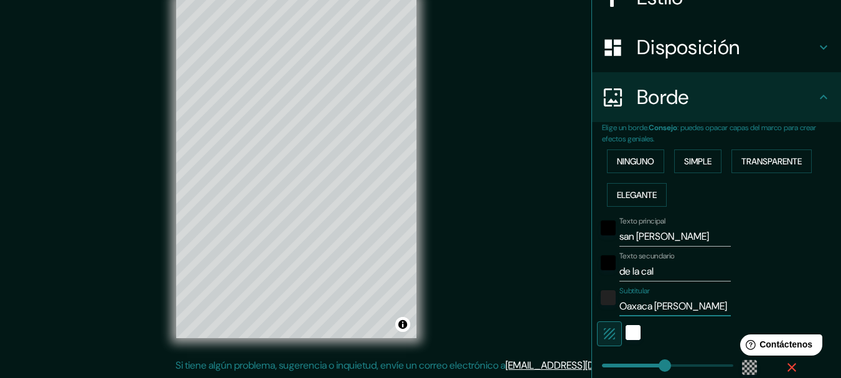
type input "185"
type input "31"
type input "Oaxaca [PERSON_NAME]"
type input "185"
type input "31"
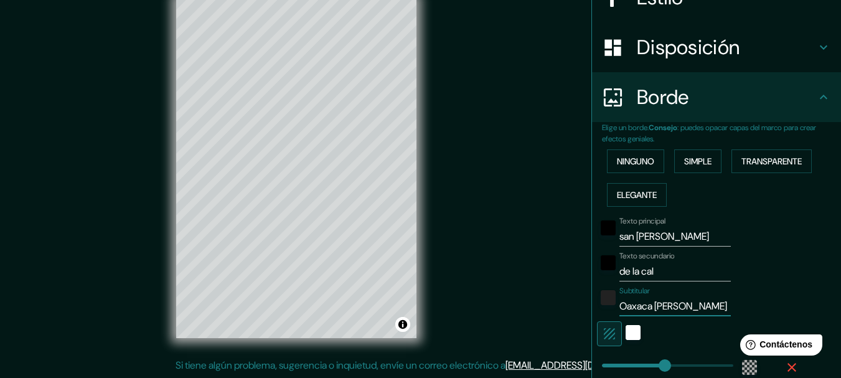
type input "Oaxaca [PERSON_NAME]"
type input "185"
type input "31"
type input "Oaxaca [PERSON_NAME]"
type input "185"
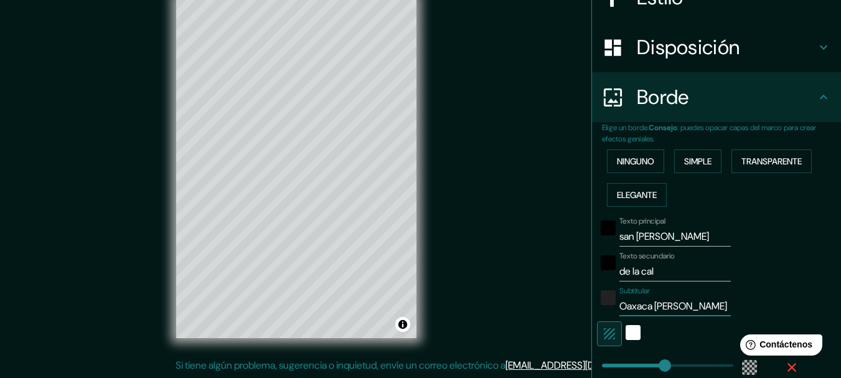
type input "31"
type input "Oaxaca de Júarez"
type input "185"
type input "31"
type input "[GEOGRAPHIC_DATA]"
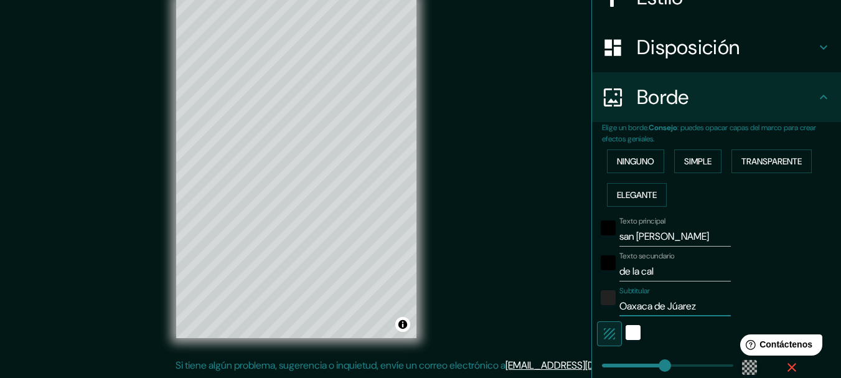
type input "185"
type input "31"
type input "185"
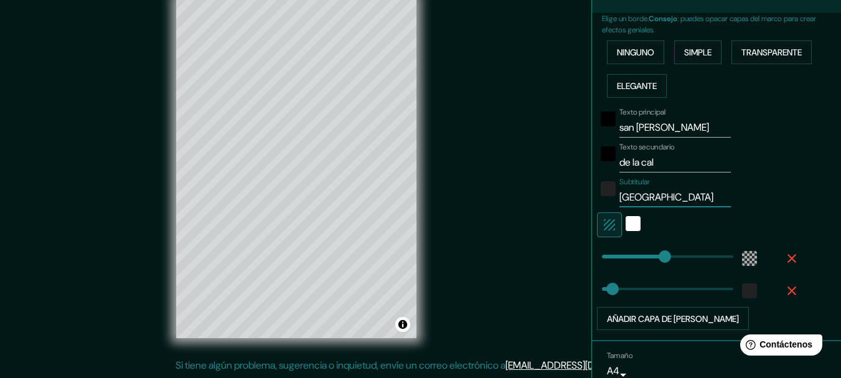
scroll to position [334, 0]
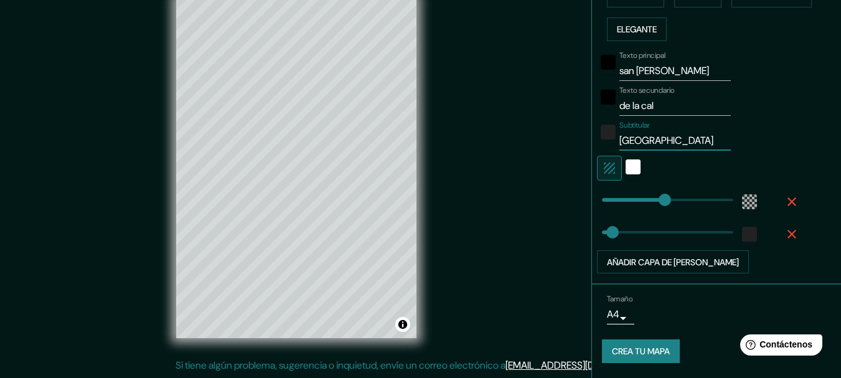
type input "[GEOGRAPHIC_DATA]"
click at [631, 365] on div "Tamaño A4 single Crea tu mapa" at bounding box center [716, 331] width 229 height 83
click at [628, 359] on font "Crea tu mapa" at bounding box center [641, 351] width 58 height 16
